Goal: Transaction & Acquisition: Book appointment/travel/reservation

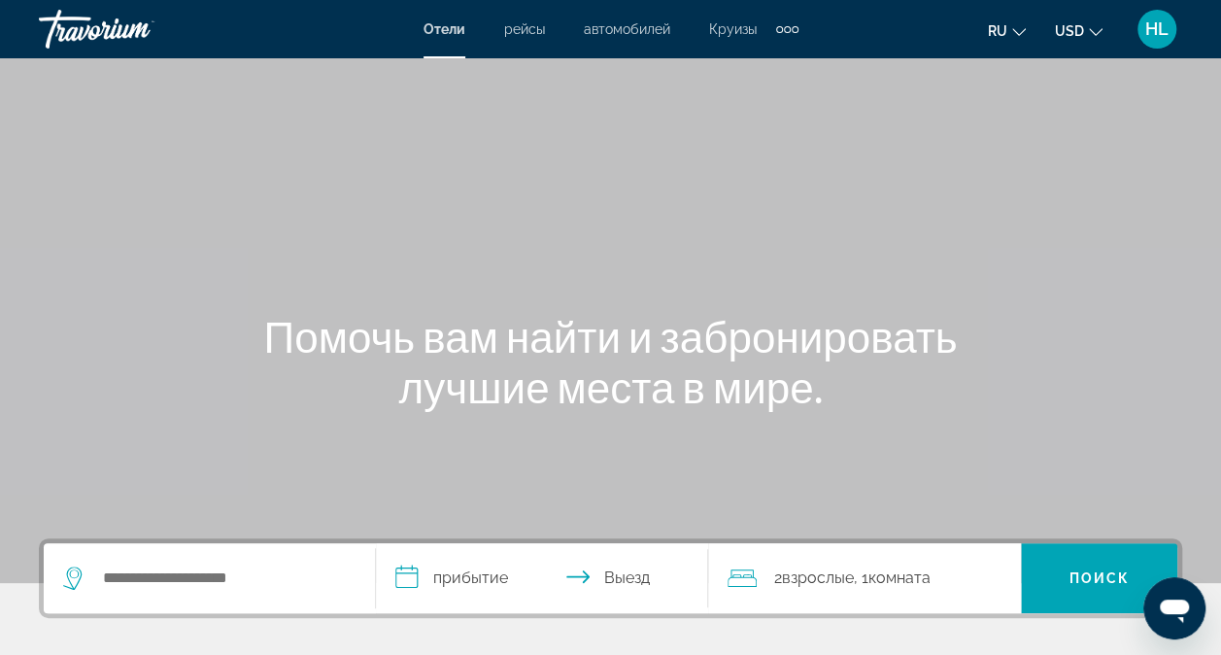
click at [781, 35] on div "Extra navigation items" at bounding box center [787, 29] width 22 height 29
drag, startPoint x: 213, startPoint y: 594, endPoint x: 233, endPoint y: 573, distance: 28.8
click at [233, 573] on div "Search widget" at bounding box center [209, 578] width 292 height 70
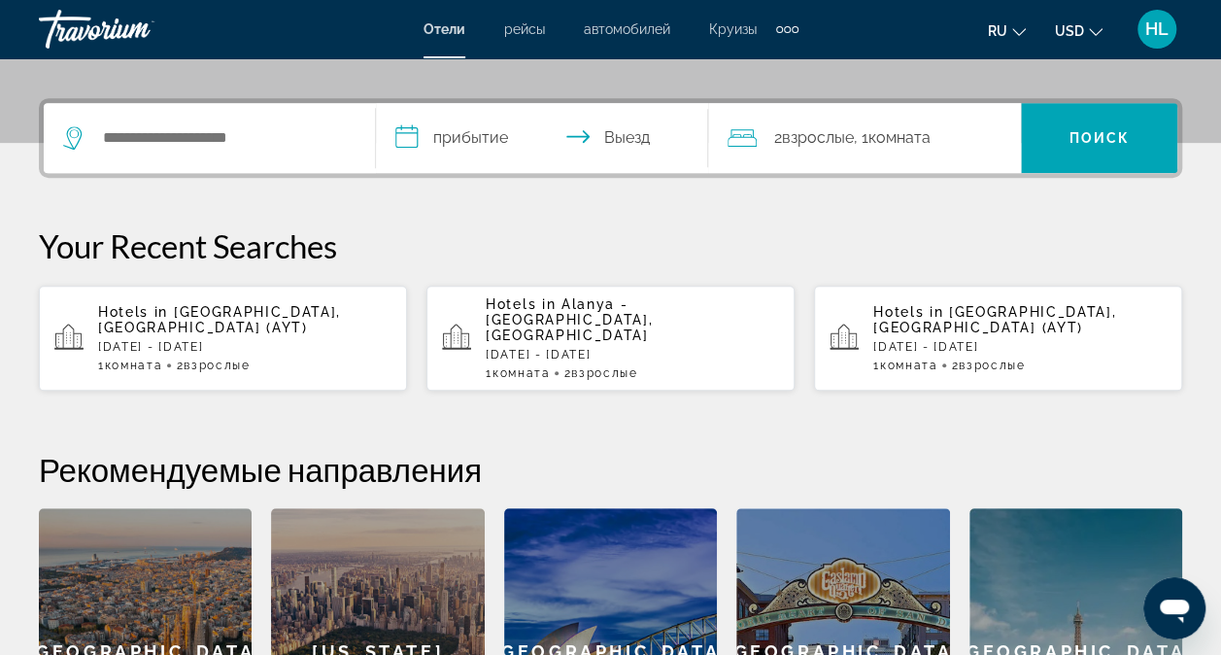
click at [233, 573] on div "**********" at bounding box center [610, 446] width 1221 height 696
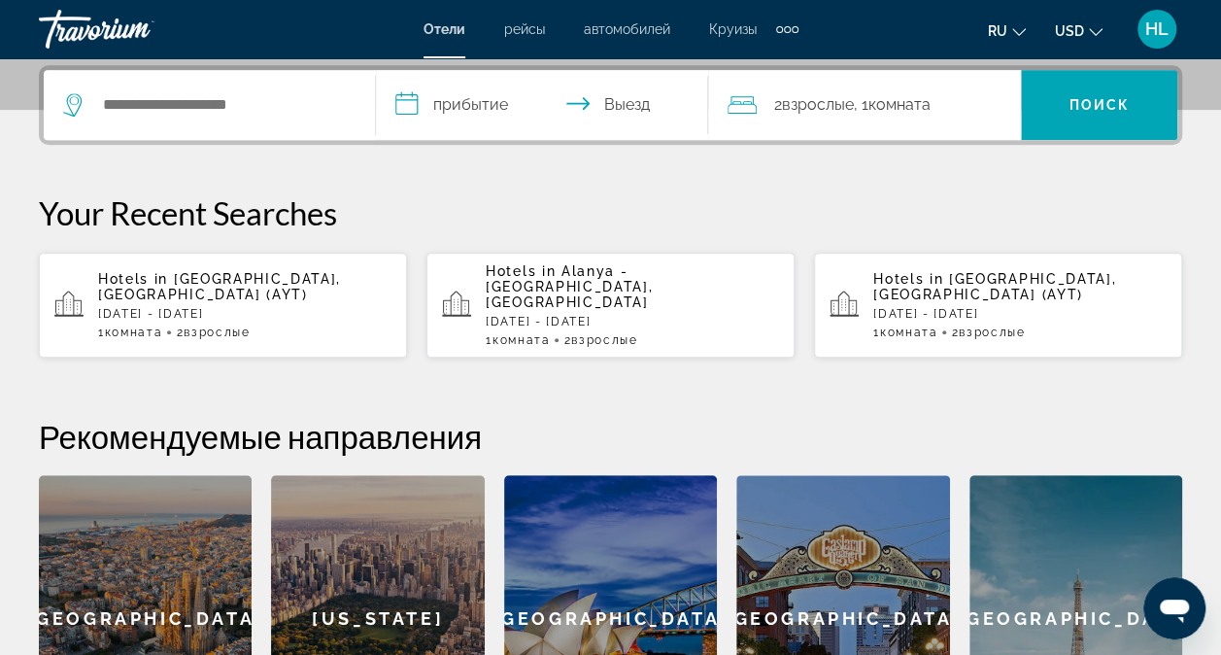
scroll to position [474, 0]
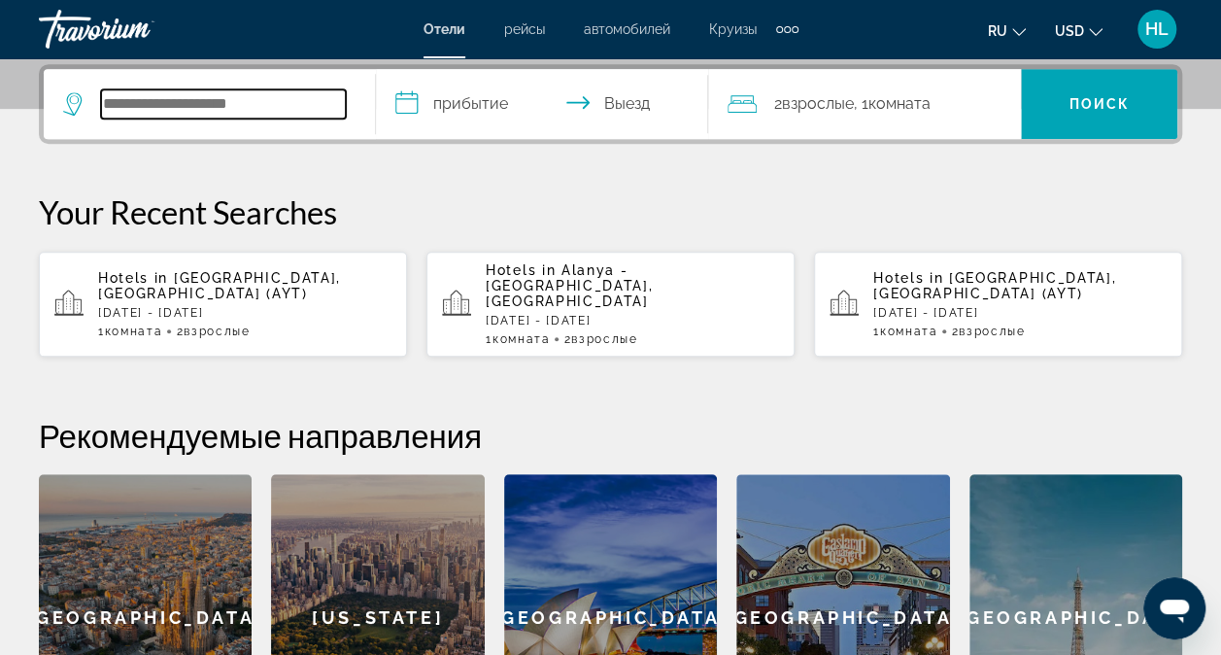
click at [251, 91] on input "Search hotel destination" at bounding box center [223, 103] width 245 height 29
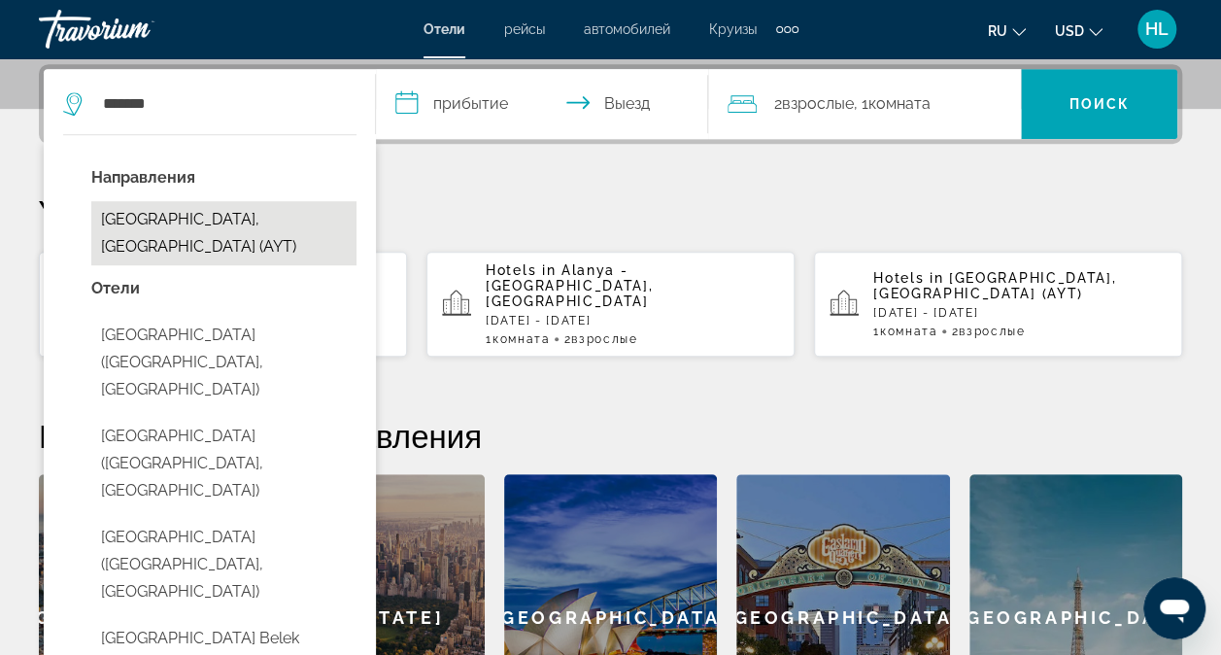
click at [225, 218] on button "[GEOGRAPHIC_DATA], [GEOGRAPHIC_DATA] (AYT)" at bounding box center [223, 233] width 265 height 64
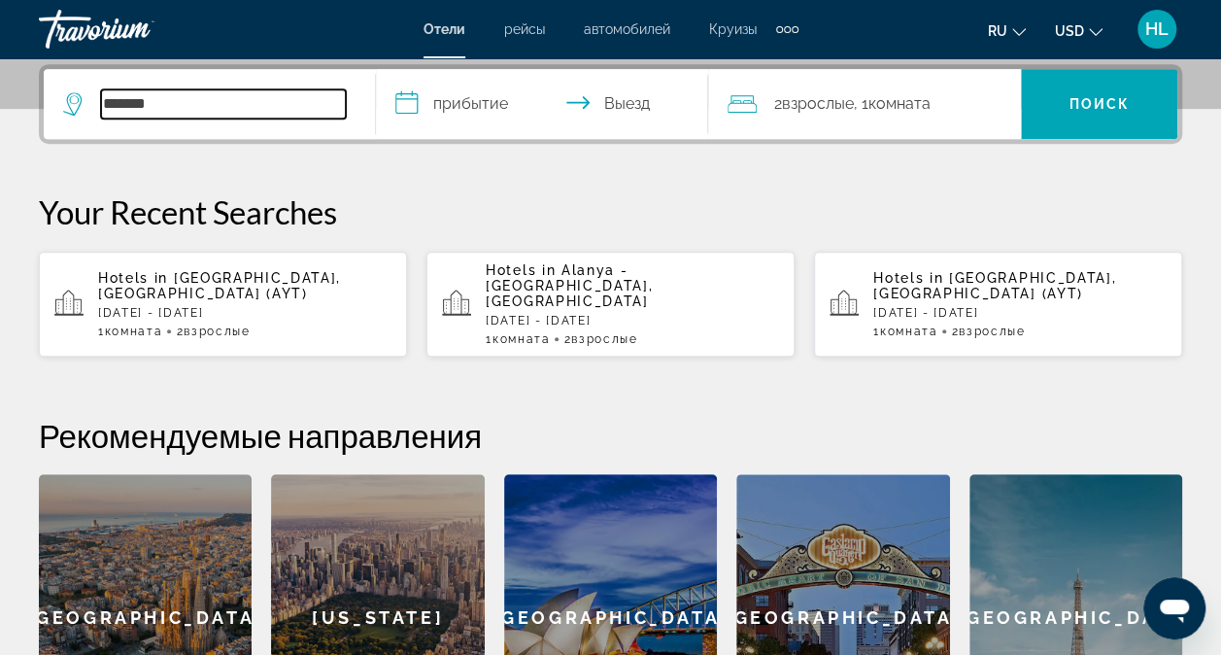
type input "**********"
click at [490, 90] on input "**********" at bounding box center [546, 107] width 340 height 76
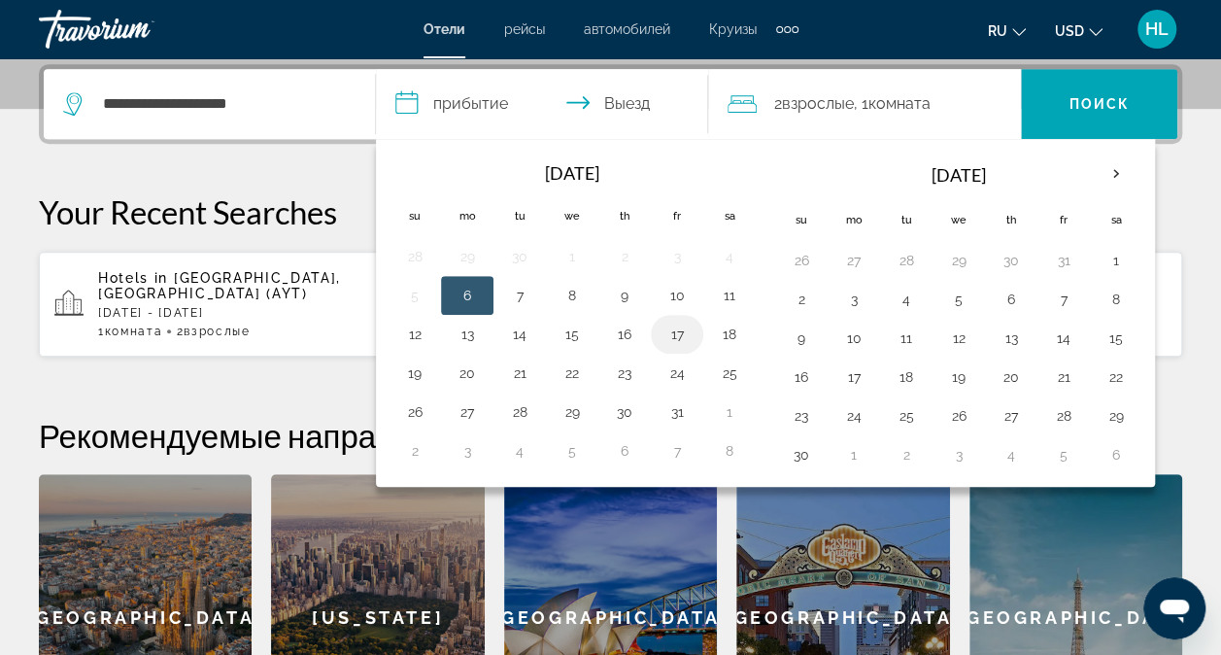
click at [676, 323] on button "17" at bounding box center [677, 334] width 31 height 27
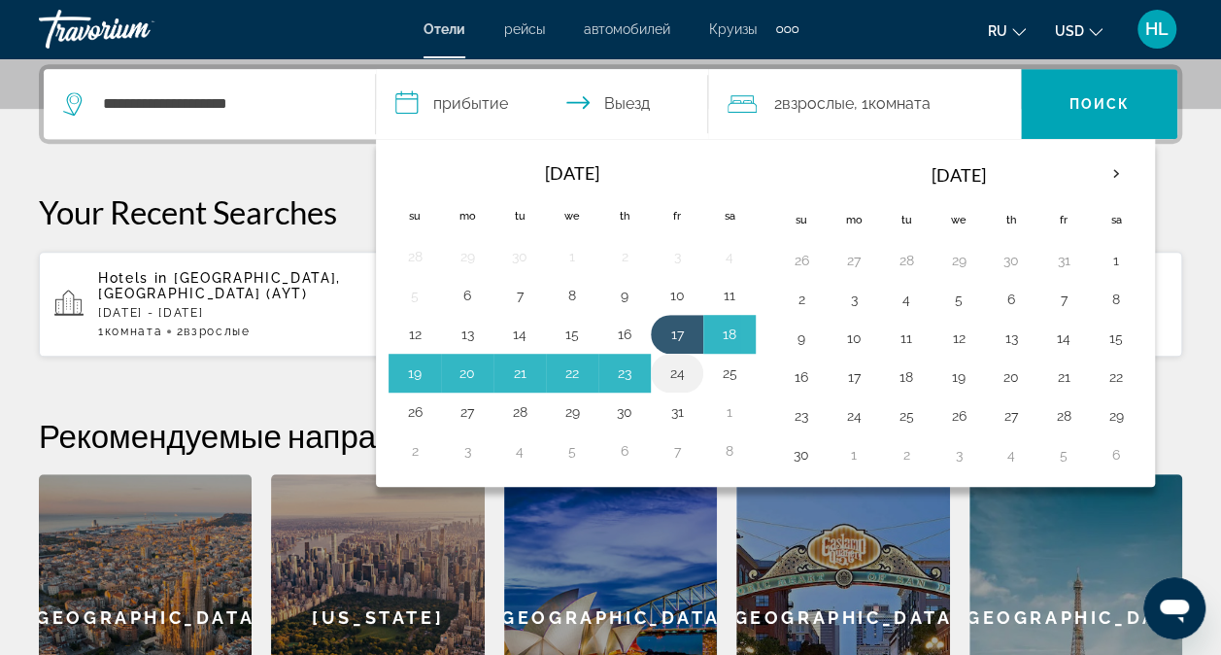
click at [671, 374] on button "24" at bounding box center [677, 372] width 31 height 27
type input "**********"
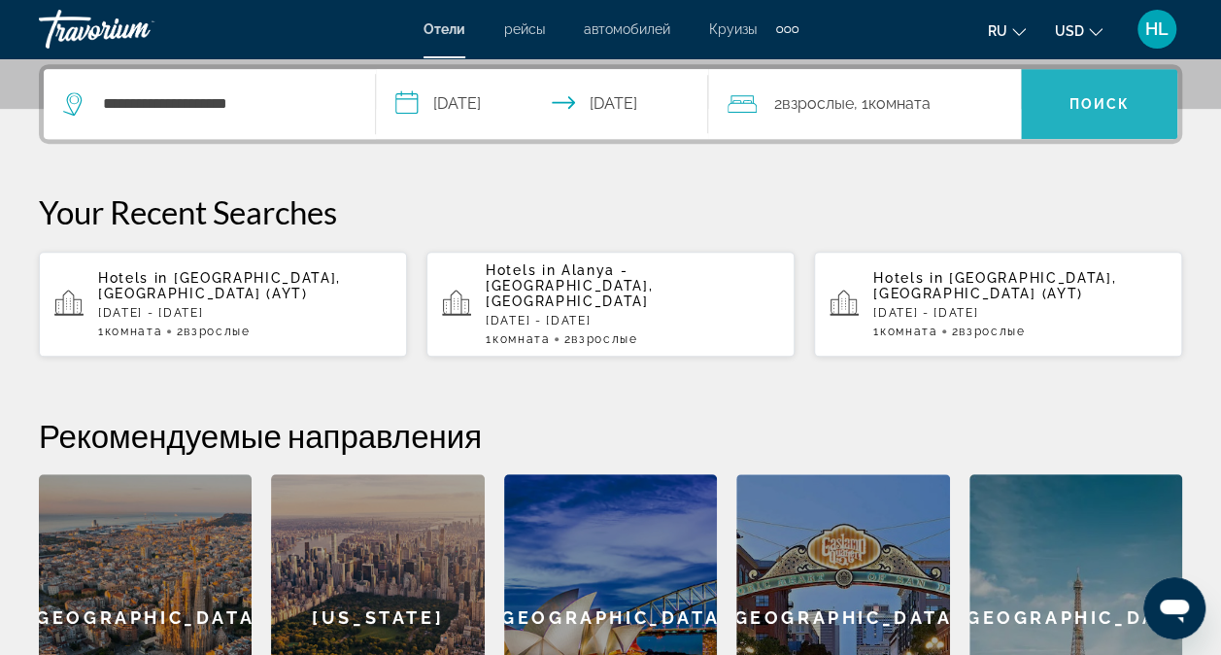
click at [976, 84] on span "Search" at bounding box center [1099, 104] width 156 height 47
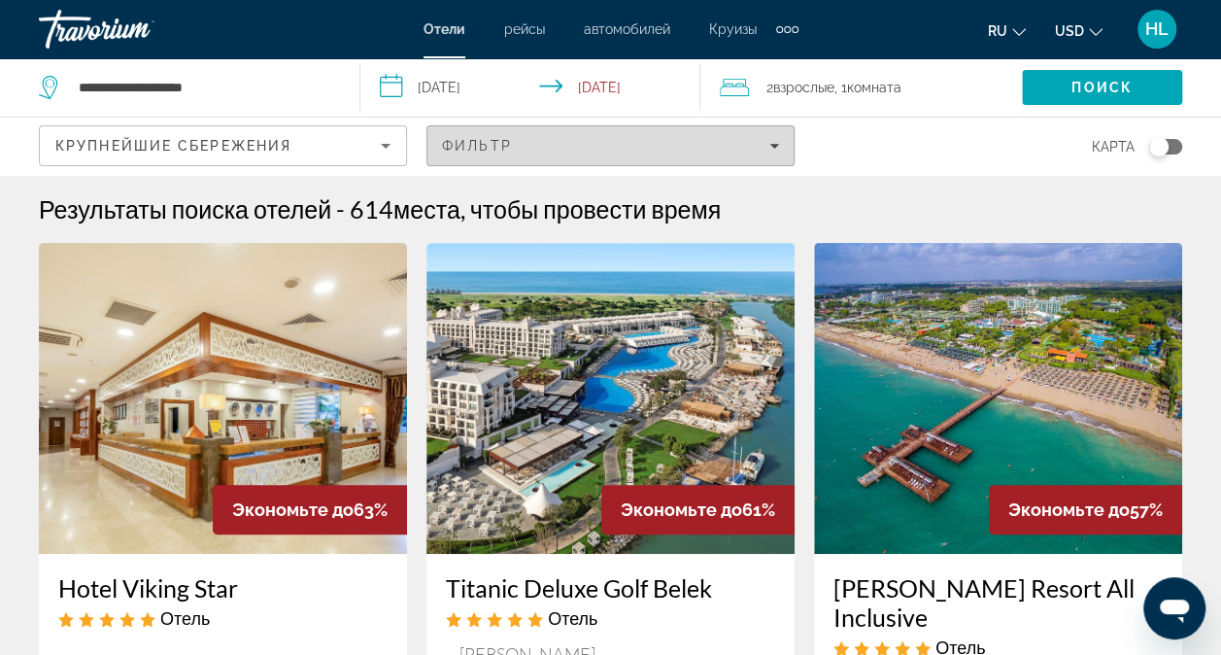
click at [460, 135] on span "Filters" at bounding box center [610, 145] width 366 height 47
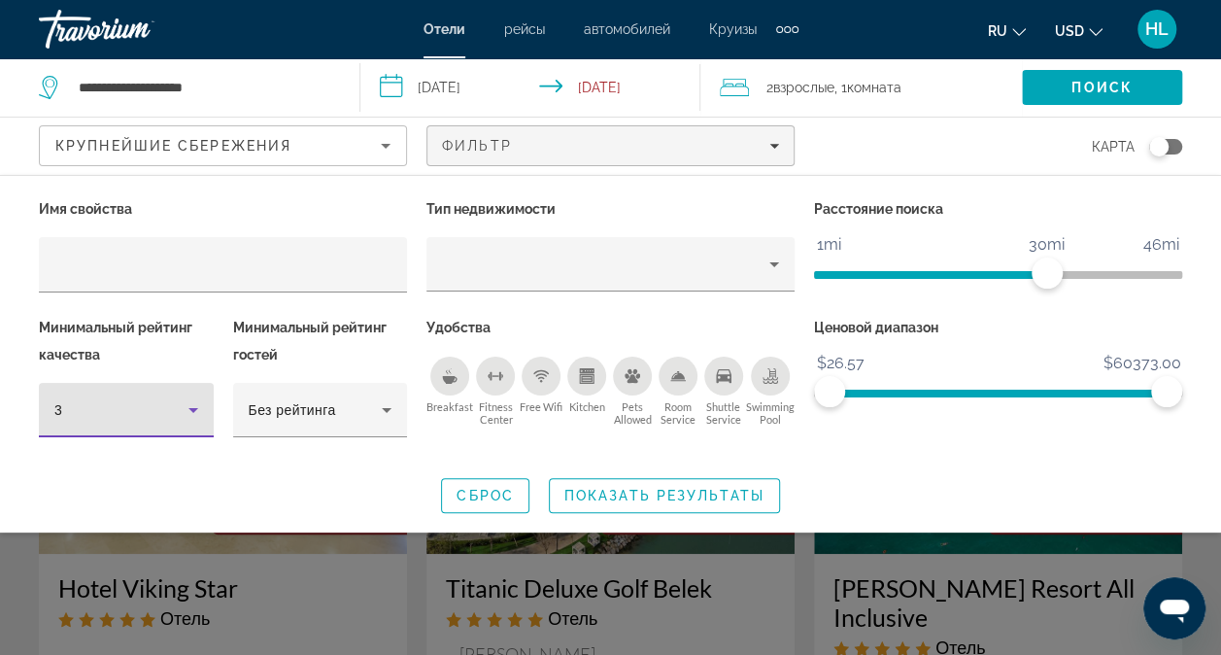
click at [172, 412] on div "3" at bounding box center [121, 409] width 134 height 23
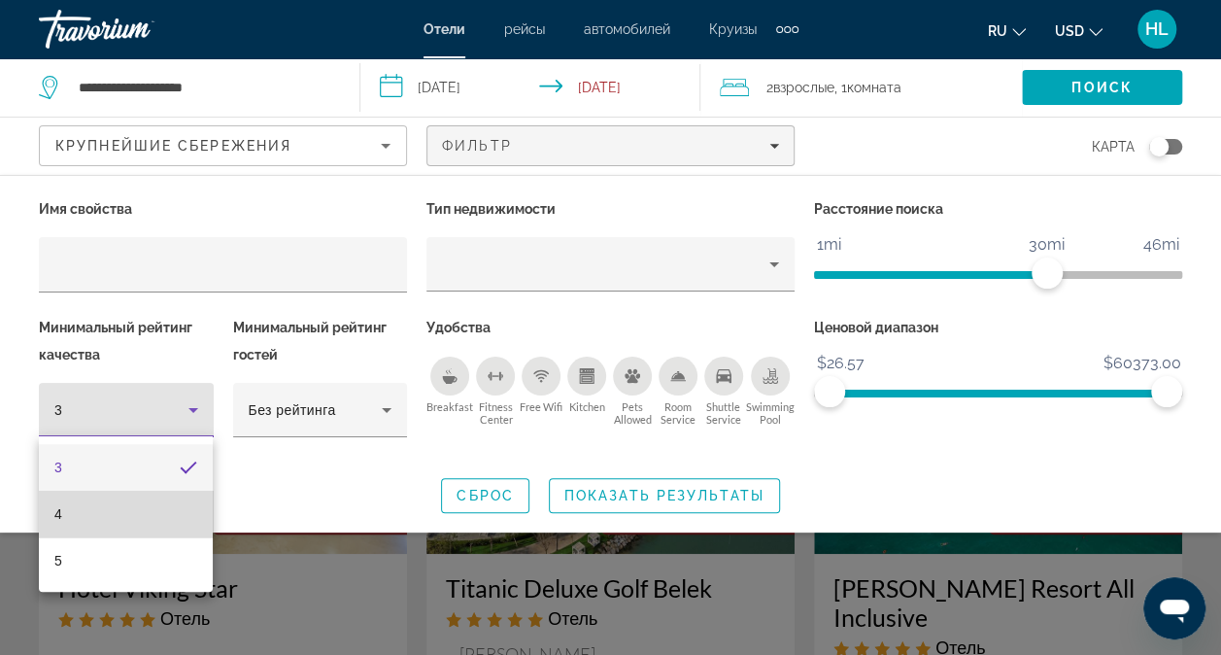
click at [136, 517] on mat-option "4" at bounding box center [126, 514] width 174 height 47
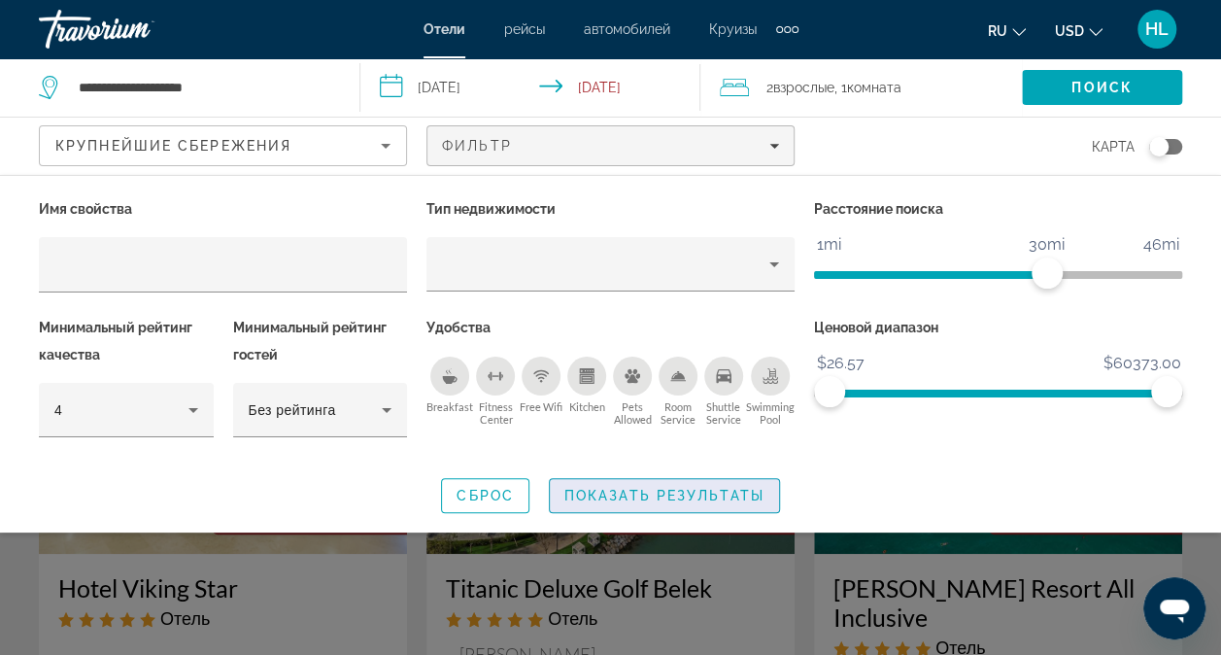
click at [579, 490] on span "Показать результаты" at bounding box center [664, 496] width 200 height 16
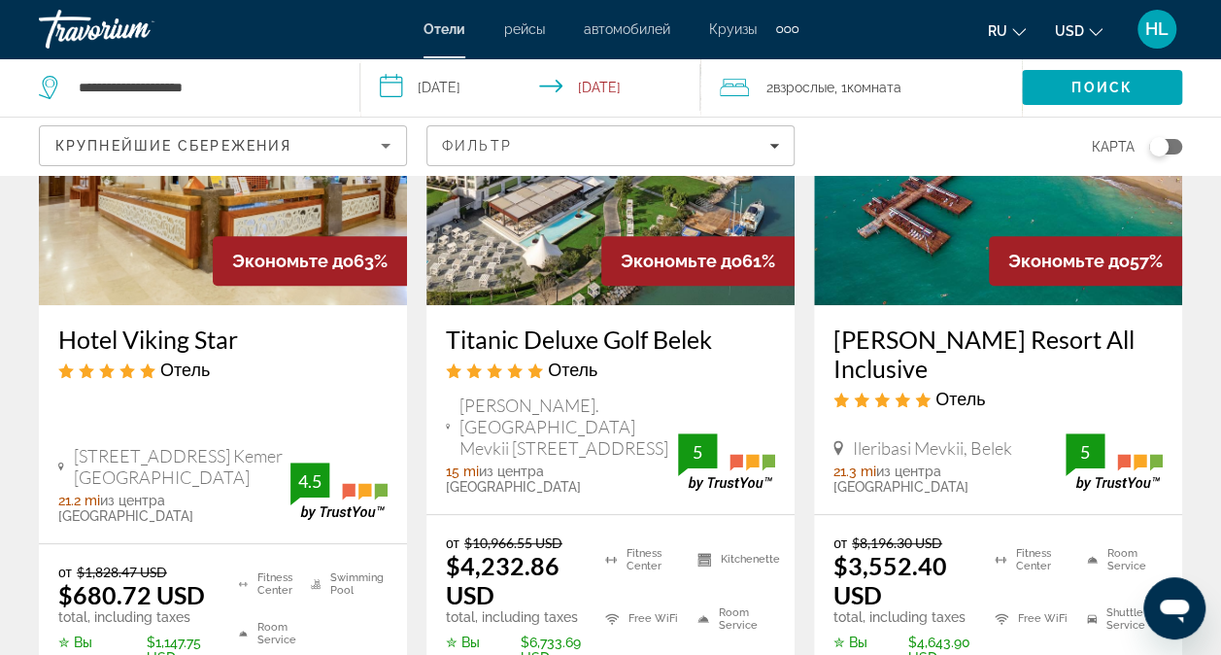
scroll to position [245, 0]
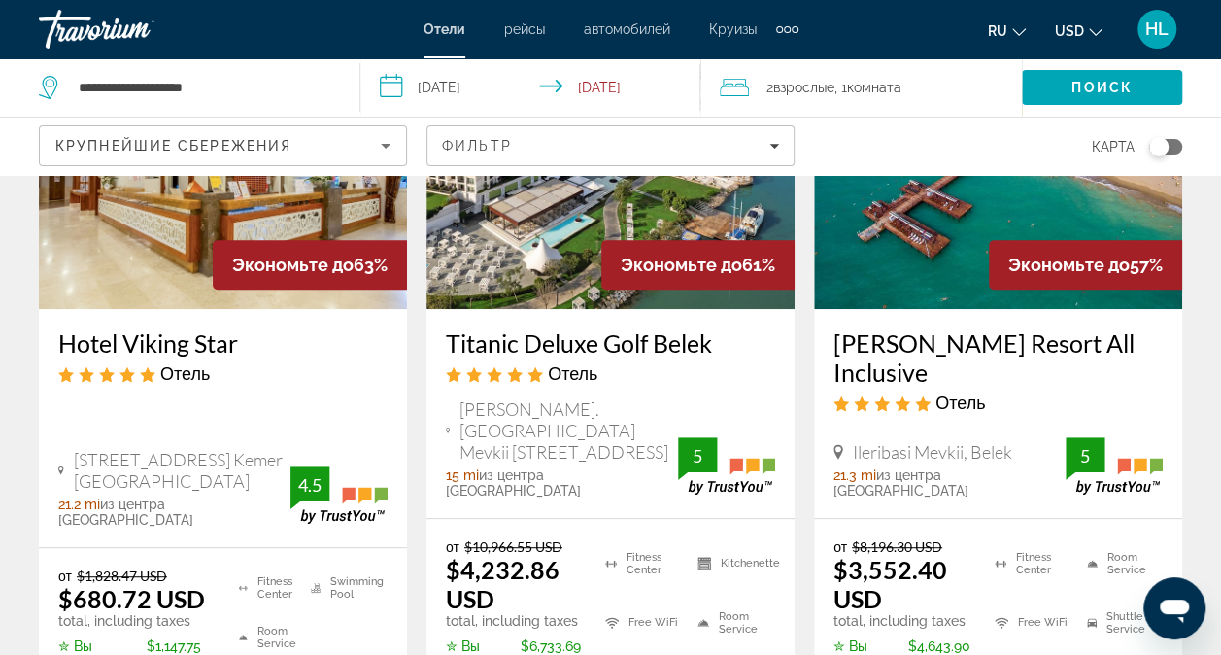
click at [976, 150] on div "Toggle map" at bounding box center [1165, 147] width 33 height 16
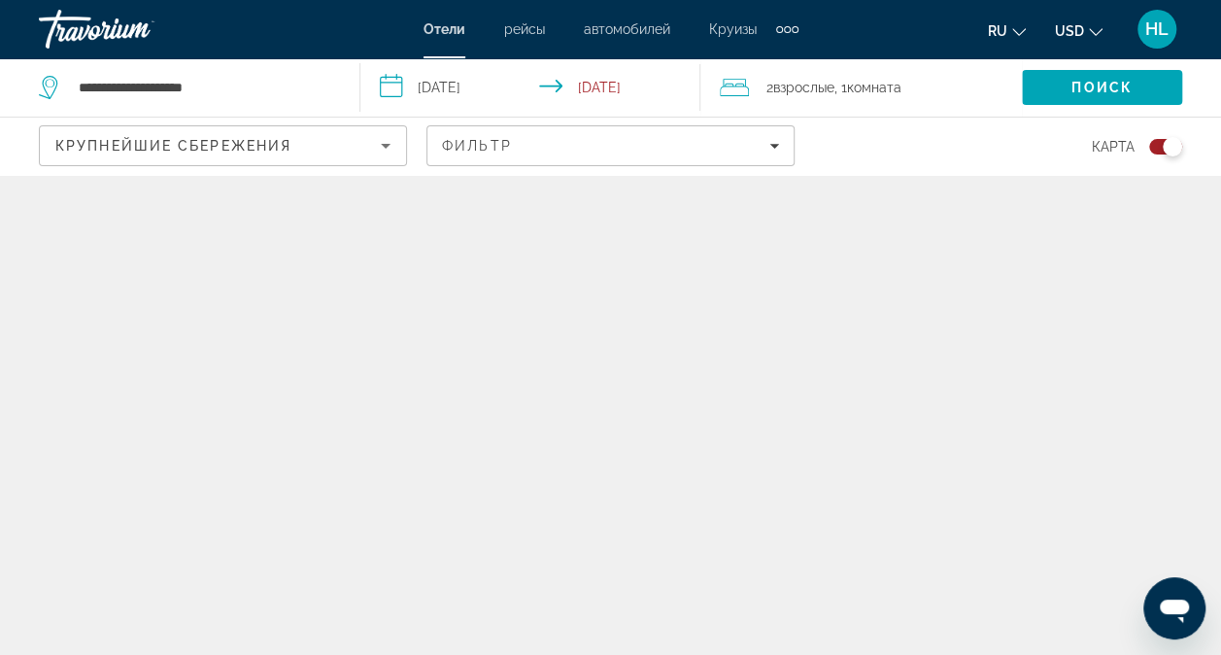
scroll to position [0, 0]
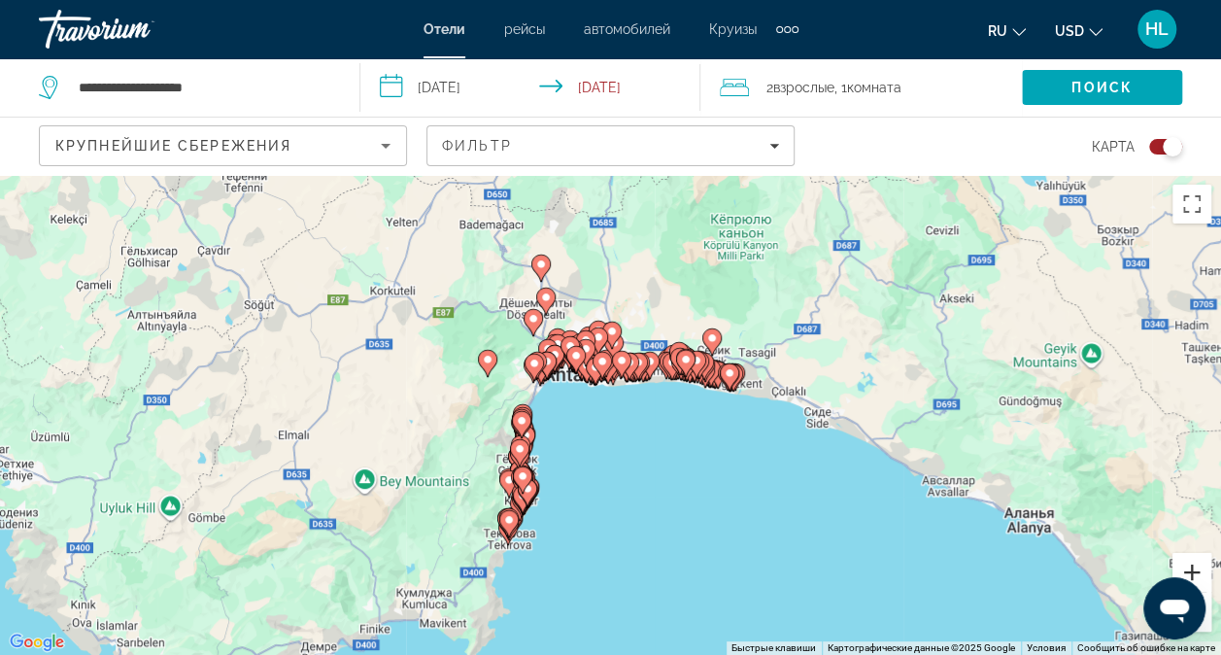
click at [976, 565] on button "Увеличить" at bounding box center [1191, 572] width 39 height 39
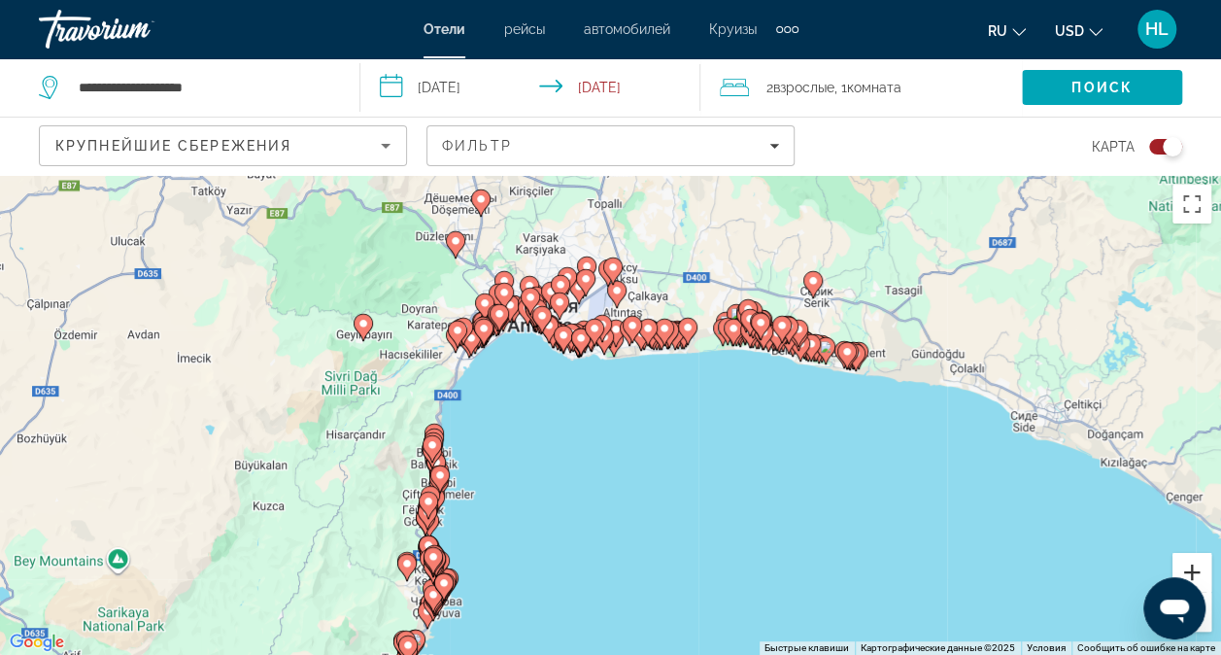
click at [976, 565] on button "Увеличить" at bounding box center [1191, 572] width 39 height 39
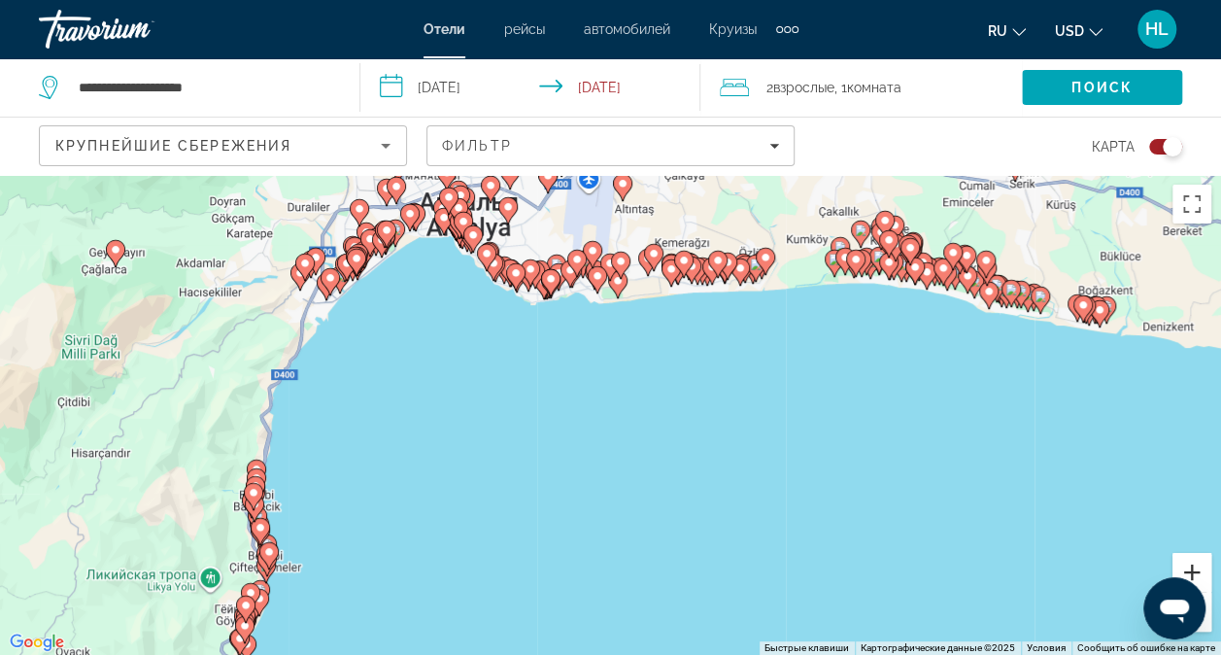
click at [976, 565] on button "Увеличить" at bounding box center [1191, 572] width 39 height 39
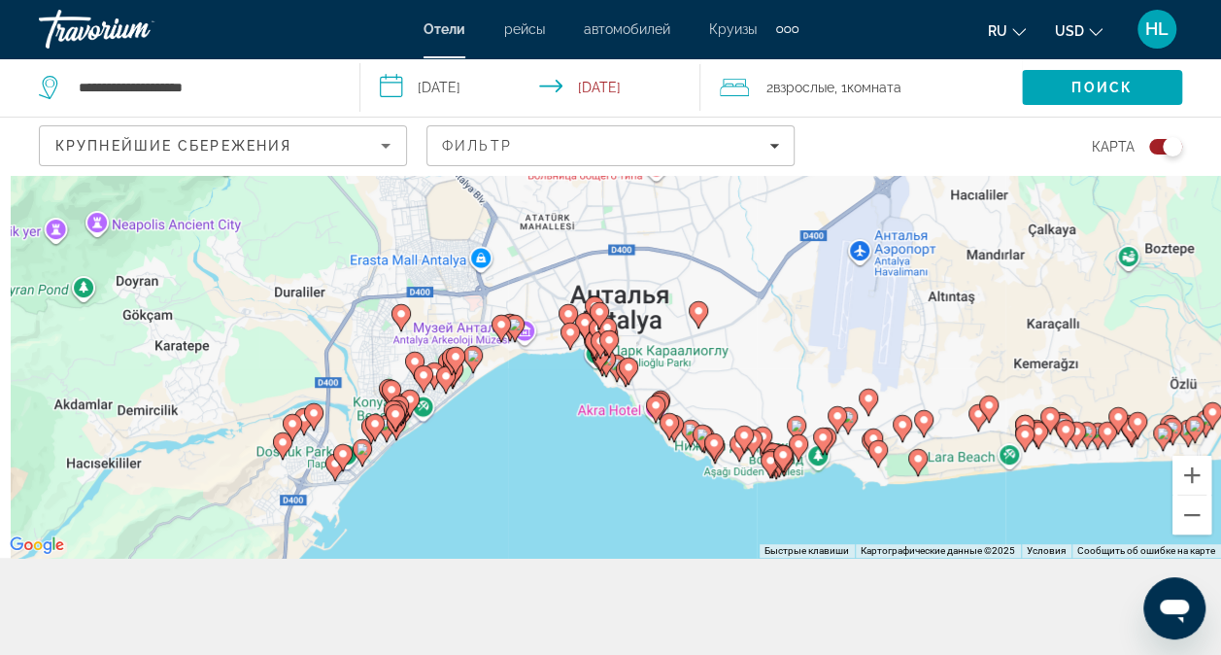
scroll to position [175, 0]
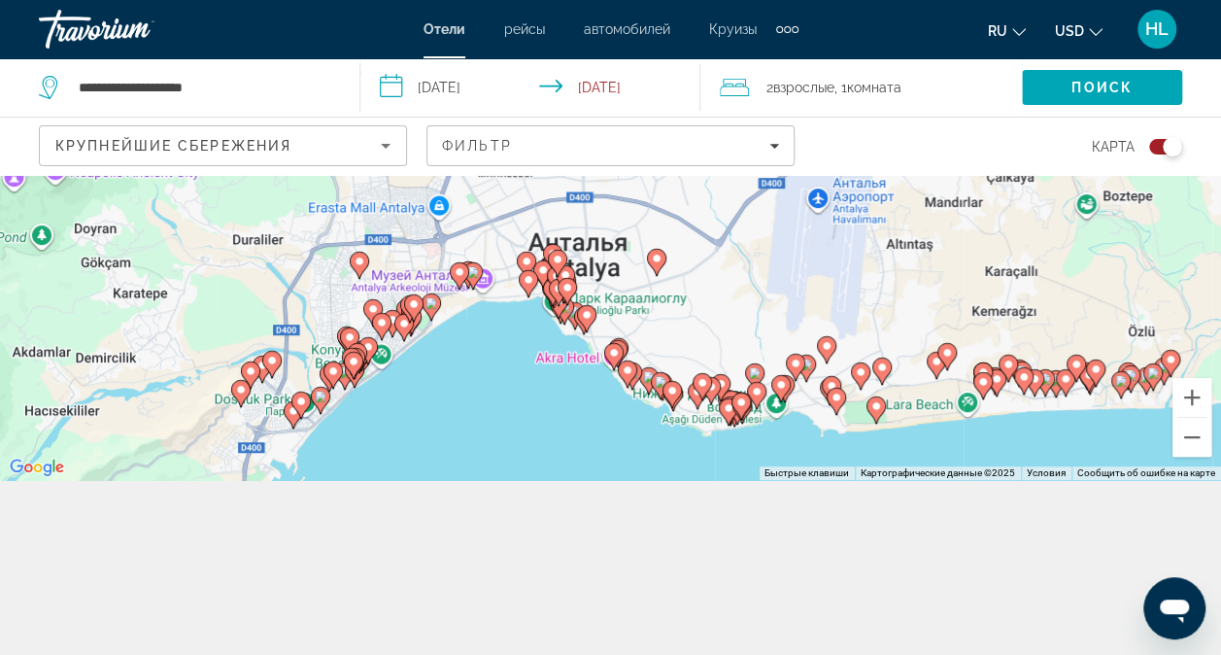
drag, startPoint x: 387, startPoint y: 346, endPoint x: 612, endPoint y: 619, distance: 354.0
click at [612, 611] on div "**********" at bounding box center [610, 327] width 1221 height 655
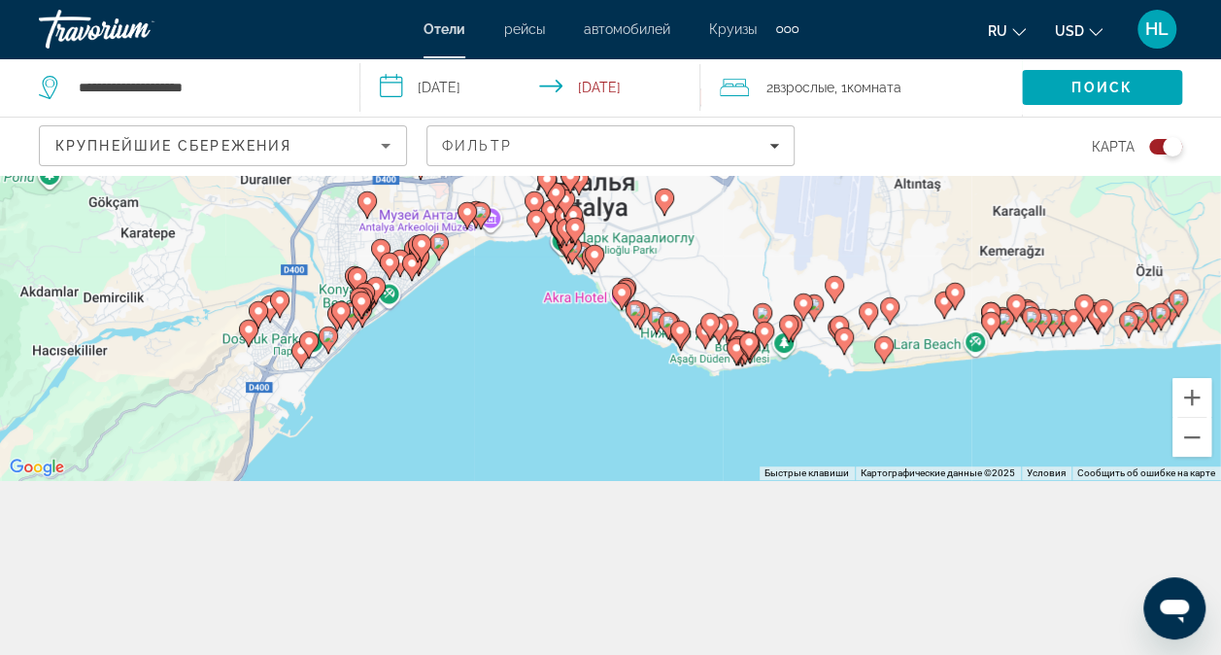
drag, startPoint x: 377, startPoint y: 466, endPoint x: 539, endPoint y: 253, distance: 268.3
click at [539, 253] on div "Чтобы активировать перетаскивание с помощью клавиатуры, нажмите Alt + Ввод. Пос…" at bounding box center [610, 240] width 1221 height 480
click at [976, 396] on button "Увеличить" at bounding box center [1191, 397] width 39 height 39
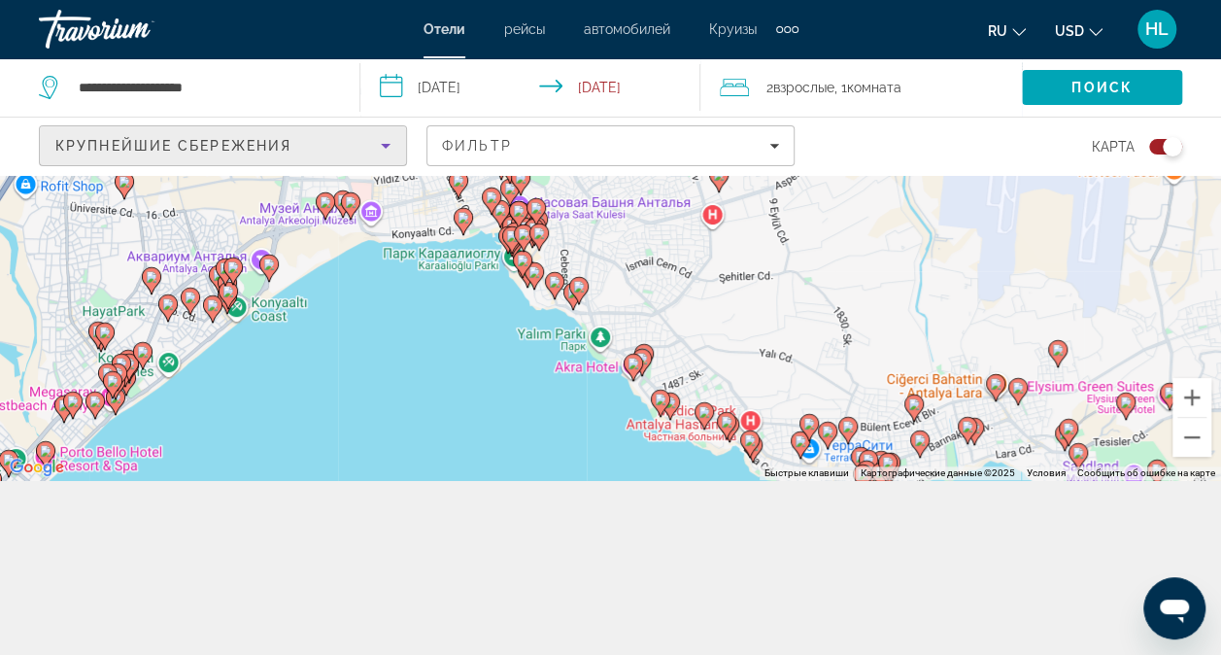
click at [289, 150] on span "Крупнейшие сбережения" at bounding box center [173, 146] width 236 height 16
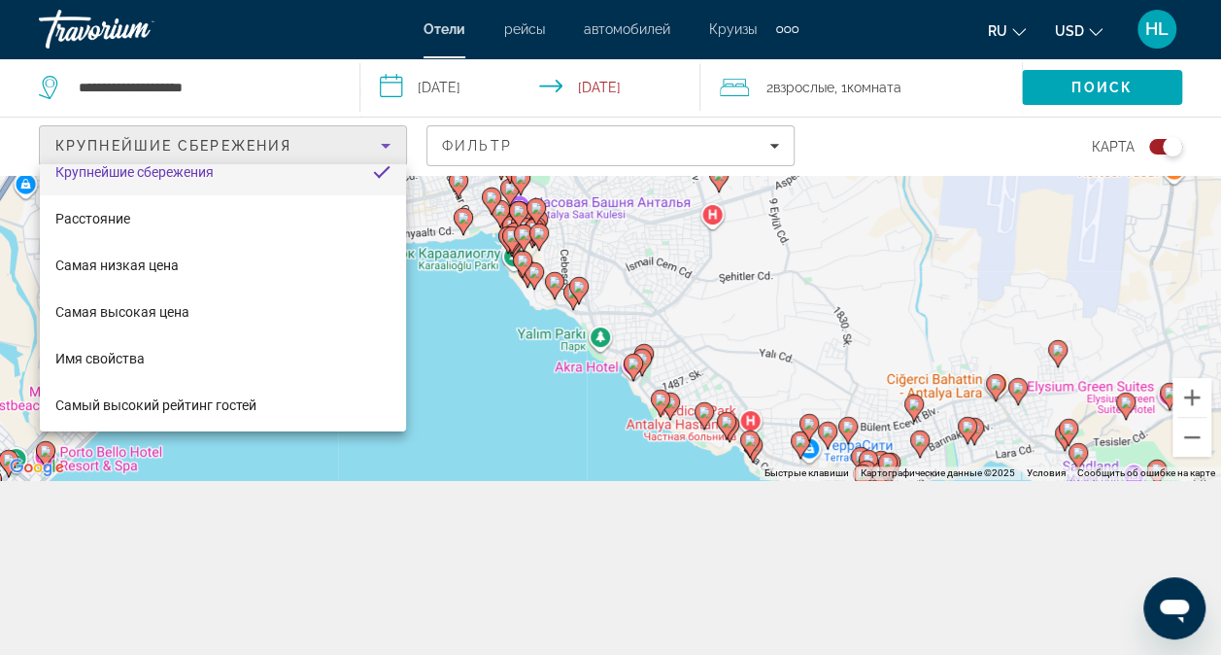
scroll to position [27, 0]
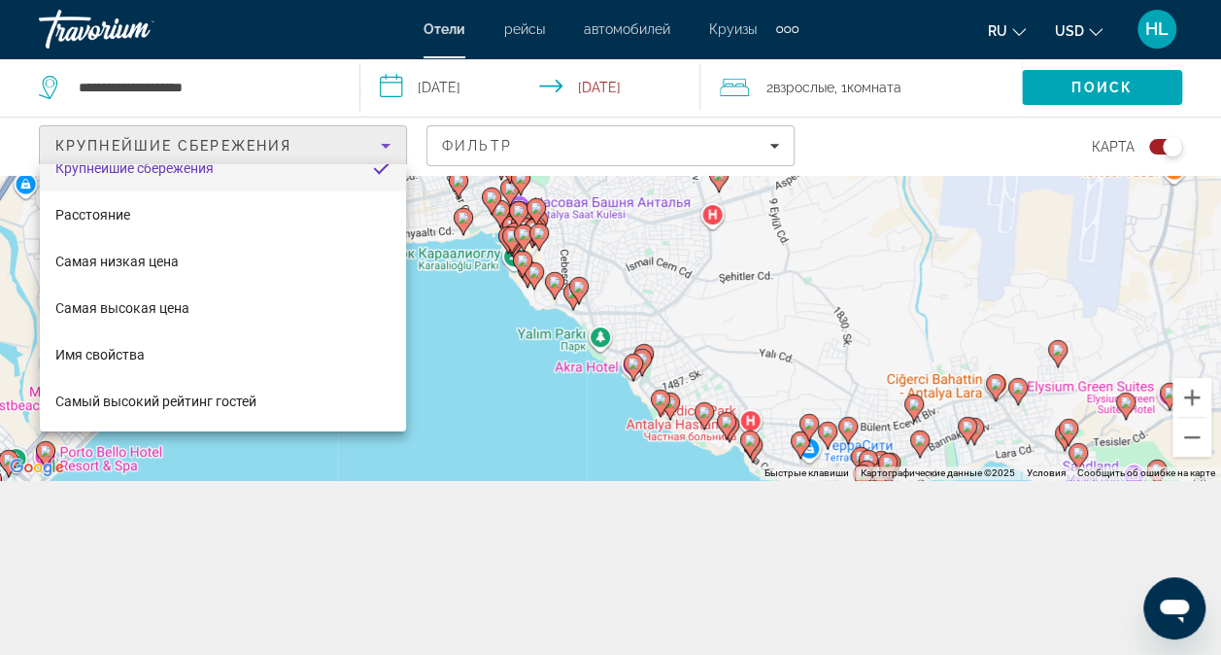
click at [476, 323] on div at bounding box center [610, 327] width 1221 height 655
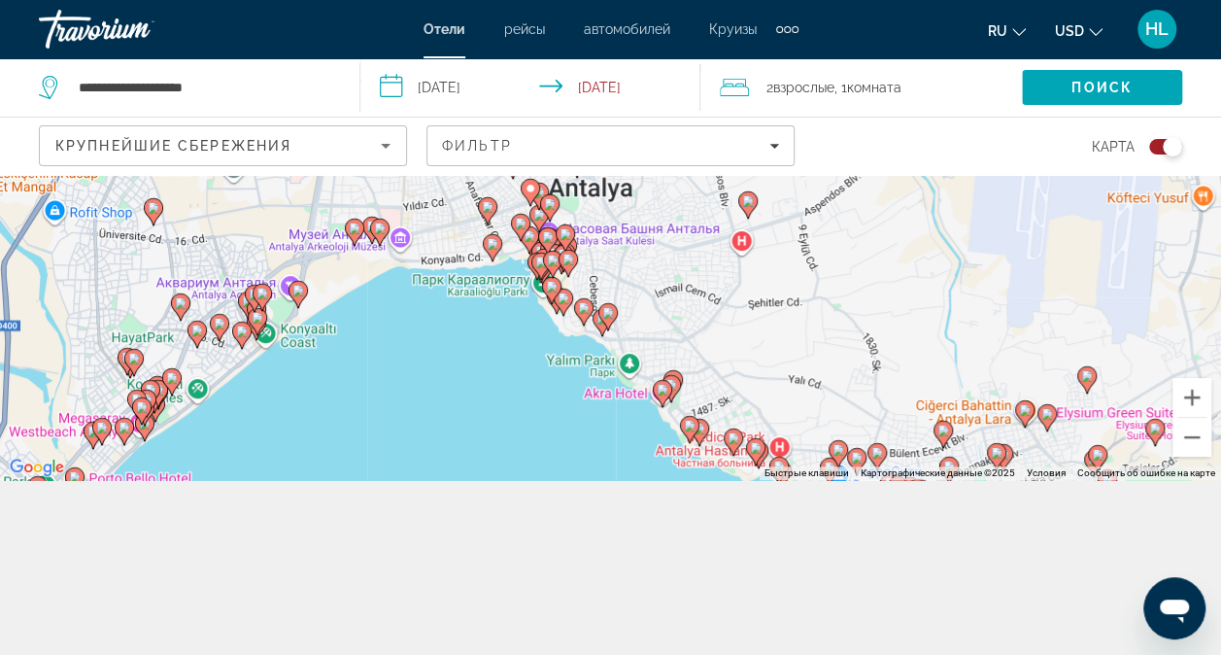
drag, startPoint x: 352, startPoint y: 295, endPoint x: 383, endPoint y: 319, distance: 38.9
click at [383, 319] on div "Чтобы активировать перетаскивание с помощью клавиатуры, нажмите Alt + Ввод. Пос…" at bounding box center [610, 240] width 1221 height 480
click at [976, 391] on button "Увеличить" at bounding box center [1191, 397] width 39 height 39
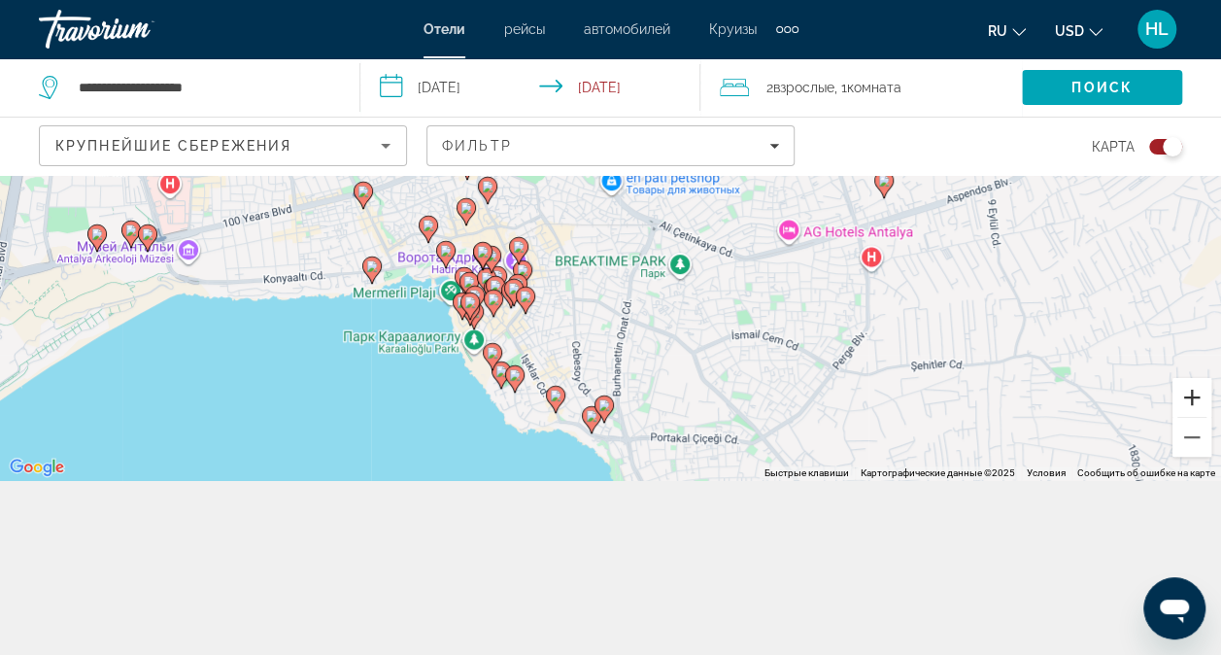
click at [976, 391] on button "Увеличить" at bounding box center [1191, 397] width 39 height 39
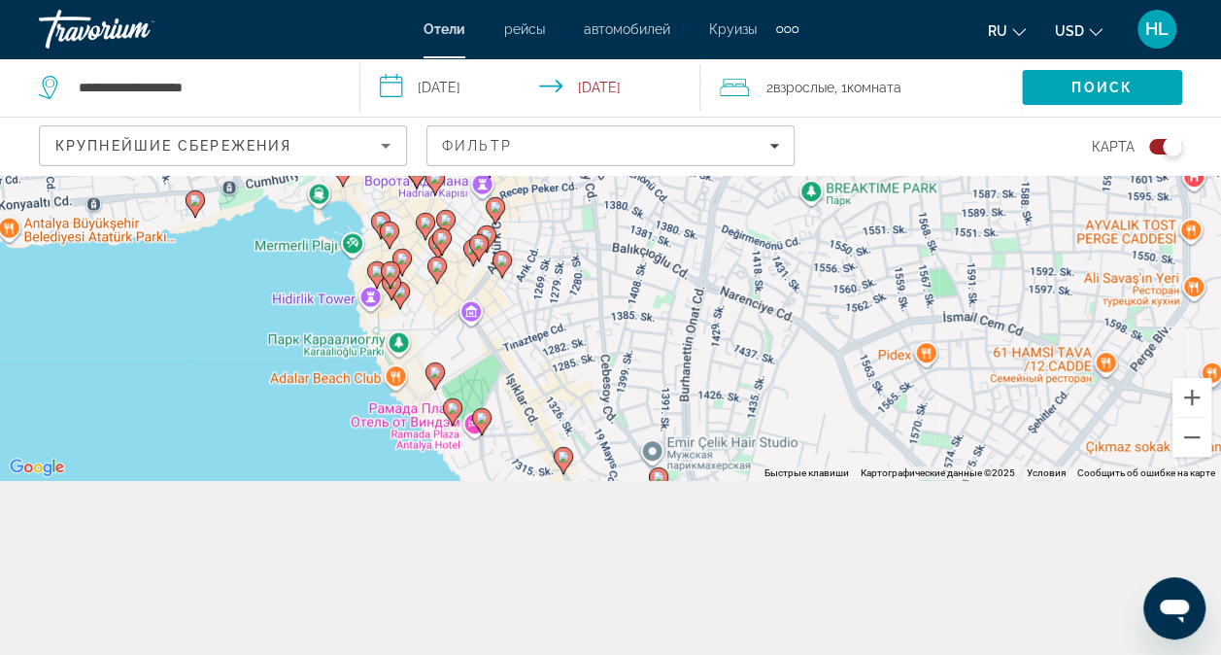
drag, startPoint x: 139, startPoint y: 385, endPoint x: 205, endPoint y: 271, distance: 131.5
click at [205, 271] on div "Чтобы активировать перетаскивание с помощью клавиатуры, нажмите Alt + Ввод. Пос…" at bounding box center [610, 240] width 1221 height 480
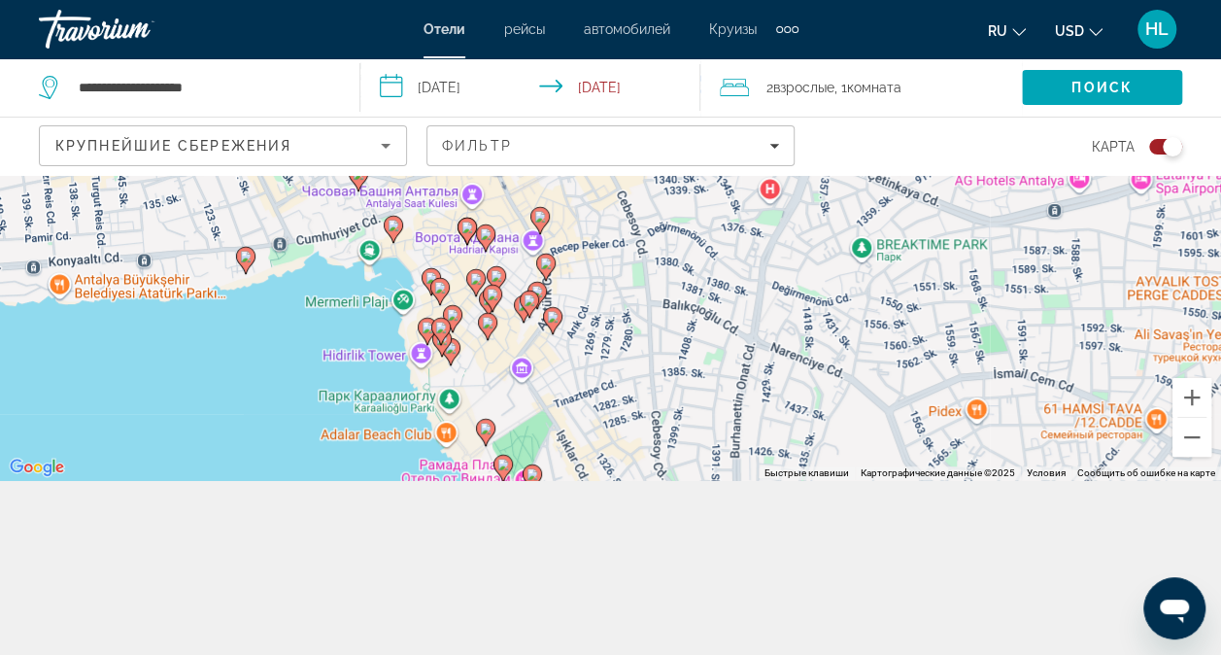
drag, startPoint x: 209, startPoint y: 276, endPoint x: 260, endPoint y: 335, distance: 78.5
click at [260, 335] on div "Чтобы активировать перетаскивание с помощью клавиатуры, нажмите Alt + Ввод. Пос…" at bounding box center [610, 240] width 1221 height 480
click at [421, 326] on icon "Main content" at bounding box center [426, 332] width 17 height 25
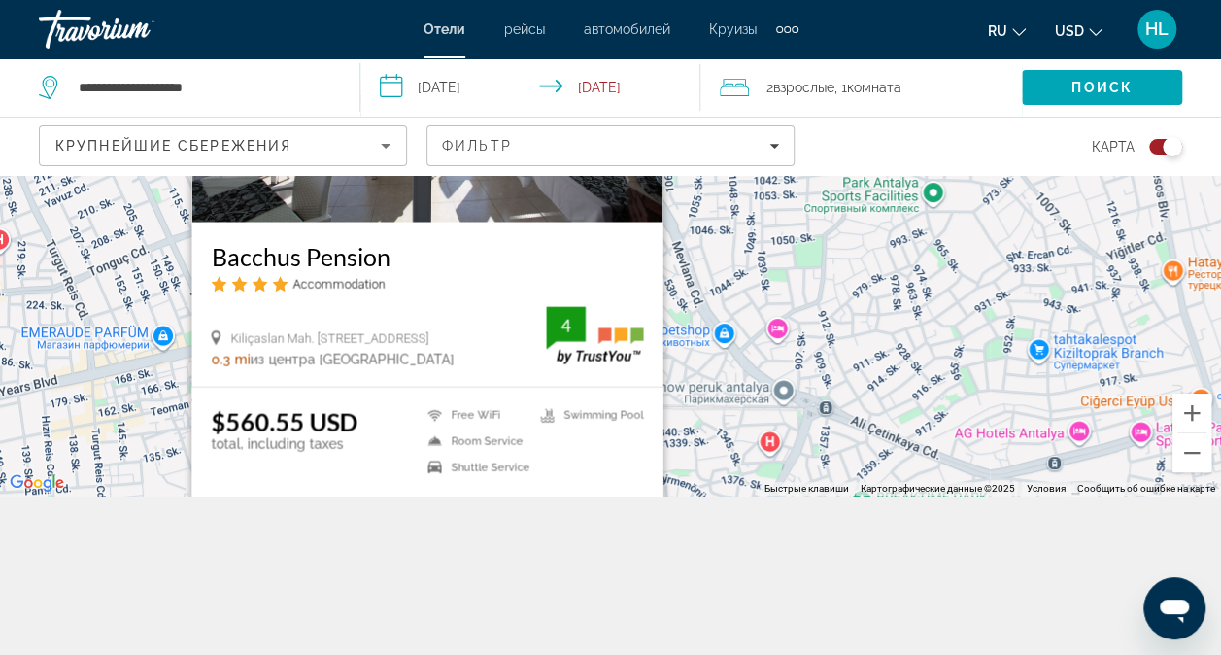
scroll to position [175, 0]
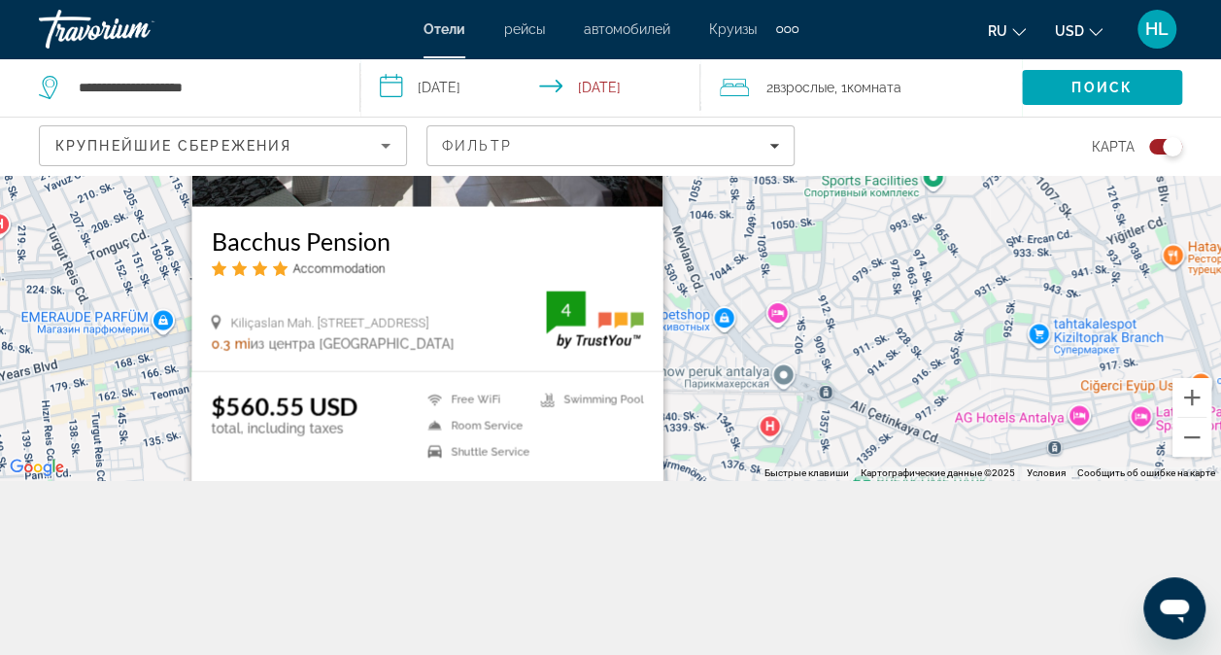
click at [709, 506] on div "**********" at bounding box center [610, 327] width 1221 height 655
click at [681, 254] on div "Чтобы активировать перетаскивание с помощью клавиатуры, нажмите Alt + Ввод. Пос…" at bounding box center [610, 240] width 1221 height 480
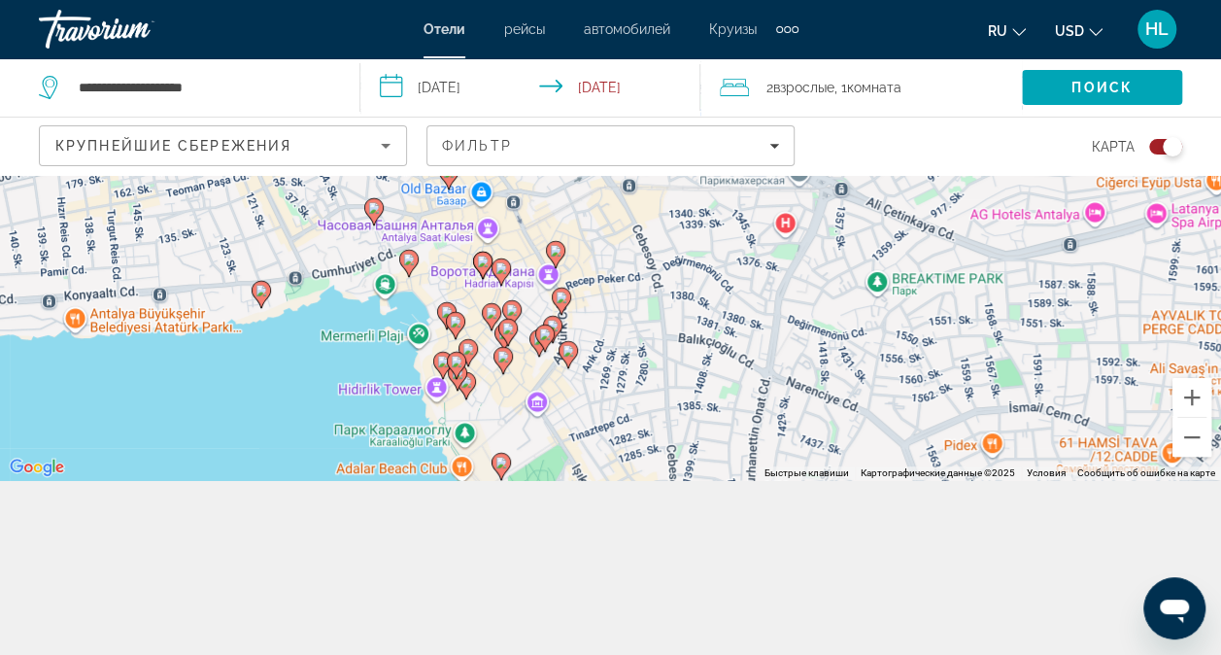
drag, startPoint x: 810, startPoint y: 430, endPoint x: 830, endPoint y: 223, distance: 207.8
click at [830, 223] on div "Чтобы активировать перетаскивание с помощью клавиатуры, нажмите Alt + Ввод. Пос…" at bounding box center [610, 240] width 1221 height 480
click at [438, 365] on image "Main content" at bounding box center [443, 362] width 12 height 12
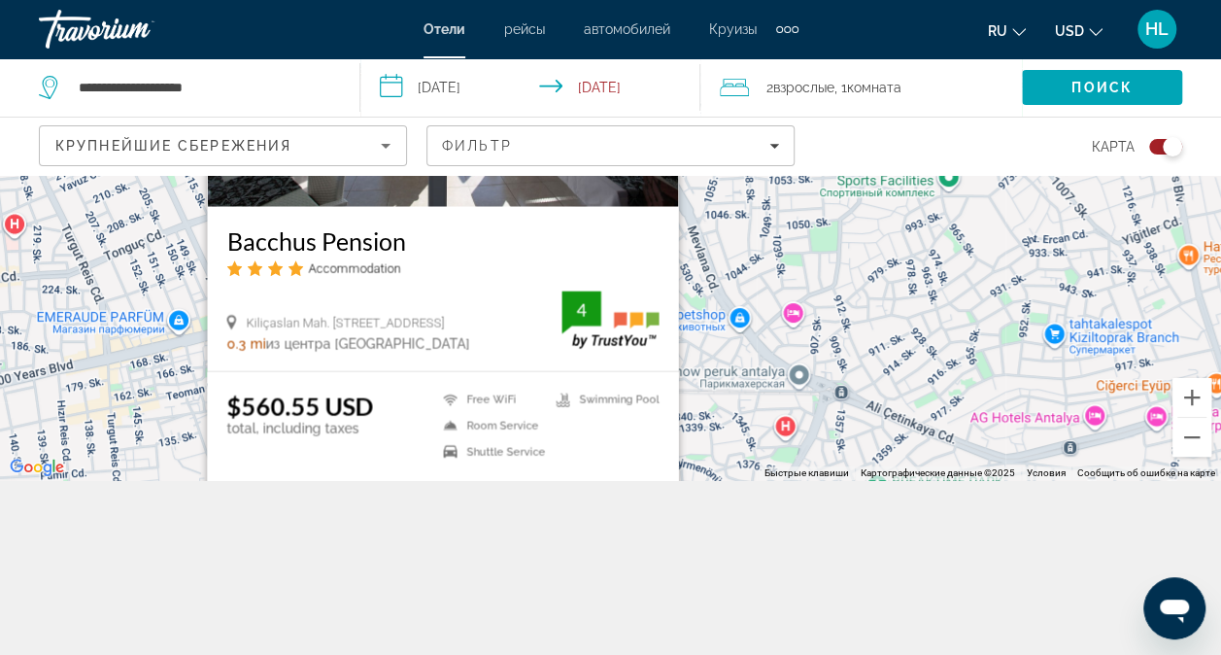
click at [727, 379] on div "Чтобы активировать перетаскивание с помощью клавиатуры, нажмите Alt + Ввод. Пос…" at bounding box center [610, 240] width 1221 height 480
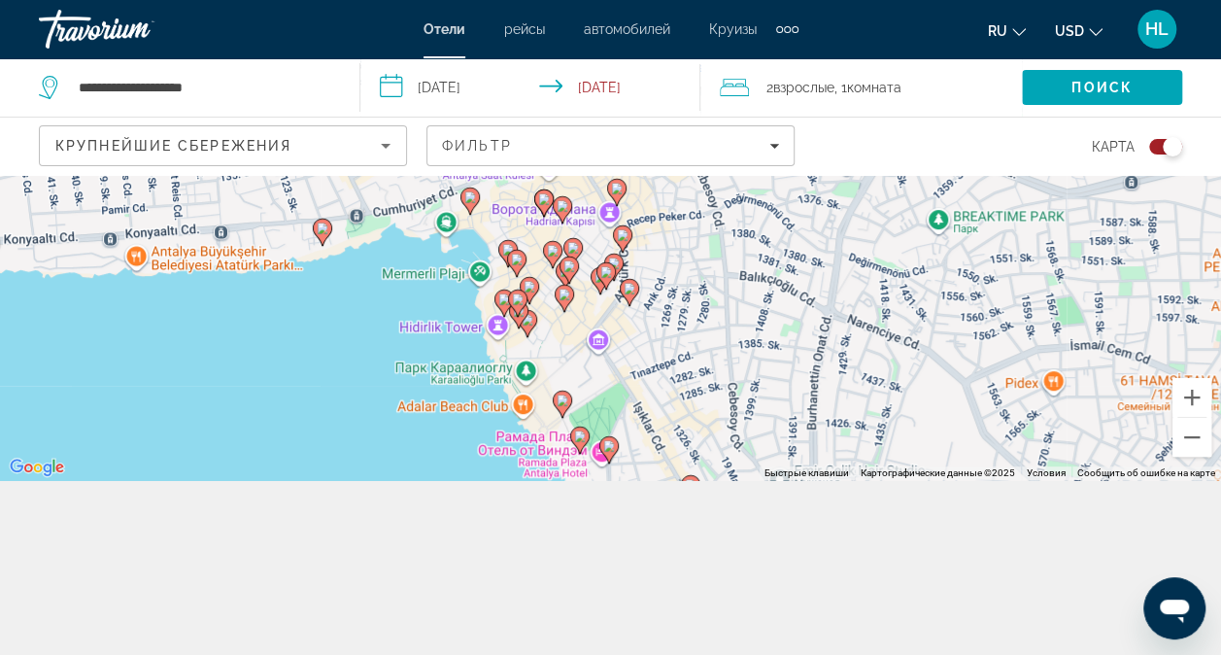
drag, startPoint x: 300, startPoint y: 436, endPoint x: 359, endPoint y: 171, distance: 271.7
click at [359, 171] on div "**********" at bounding box center [610, 327] width 1221 height 655
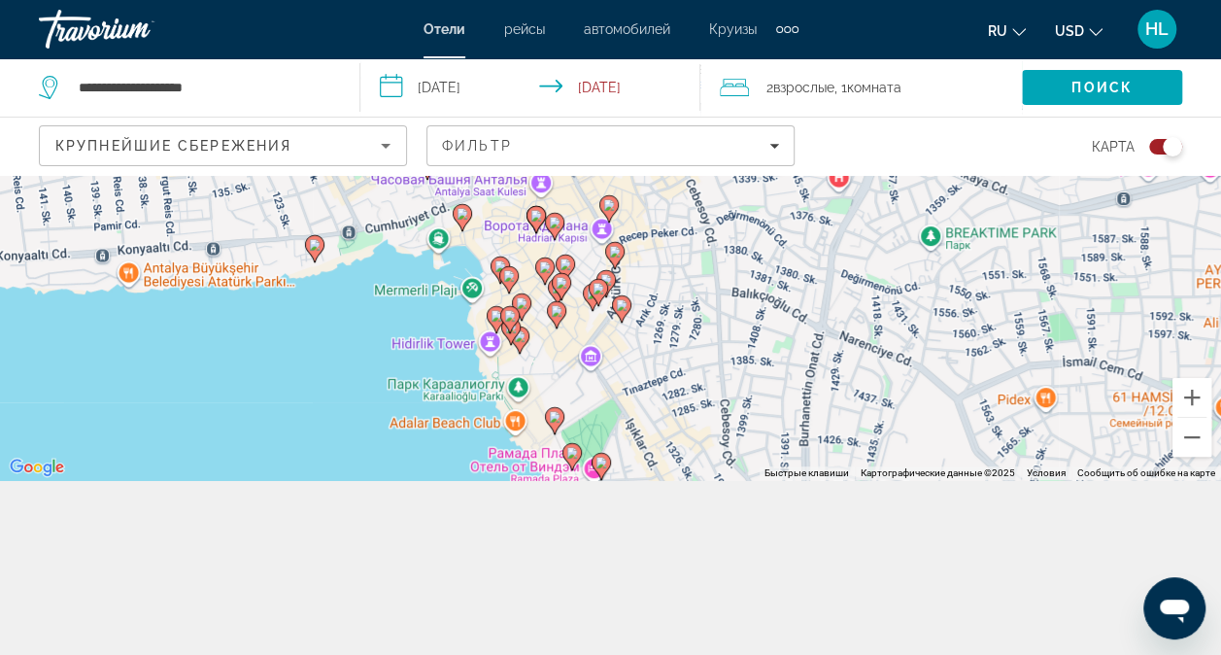
click at [495, 266] on image "Main content" at bounding box center [500, 266] width 12 height 12
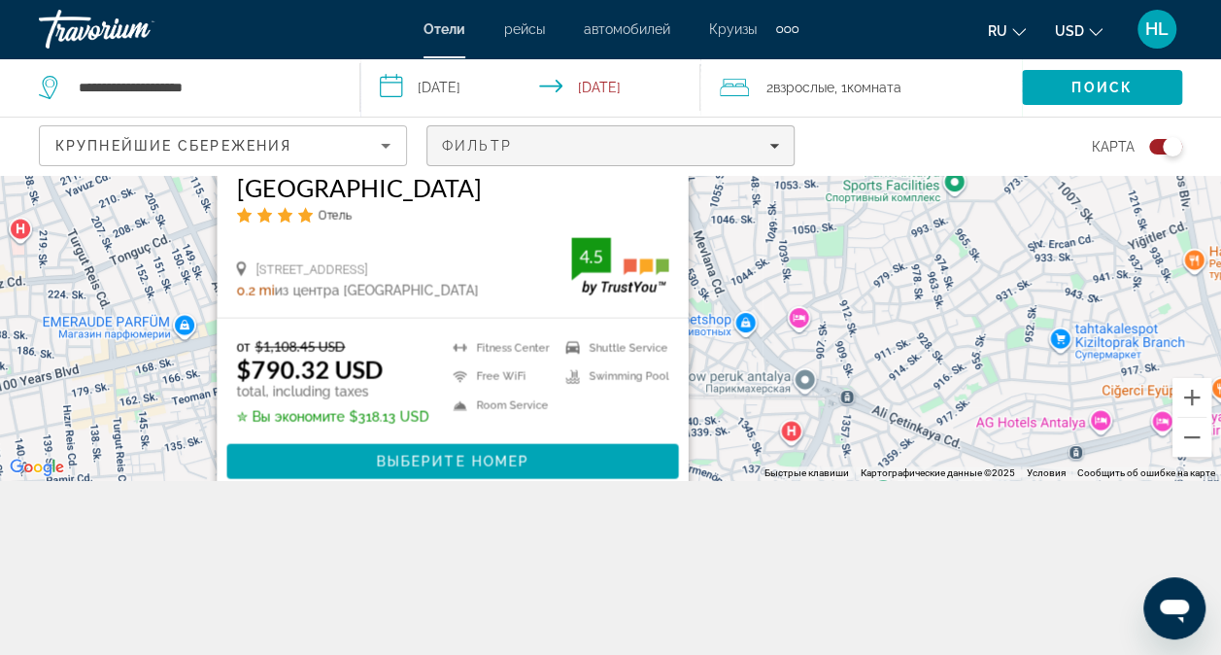
drag, startPoint x: 784, startPoint y: 210, endPoint x: 732, endPoint y: 167, distance: 66.9
click at [732, 167] on div "**********" at bounding box center [610, 327] width 1221 height 655
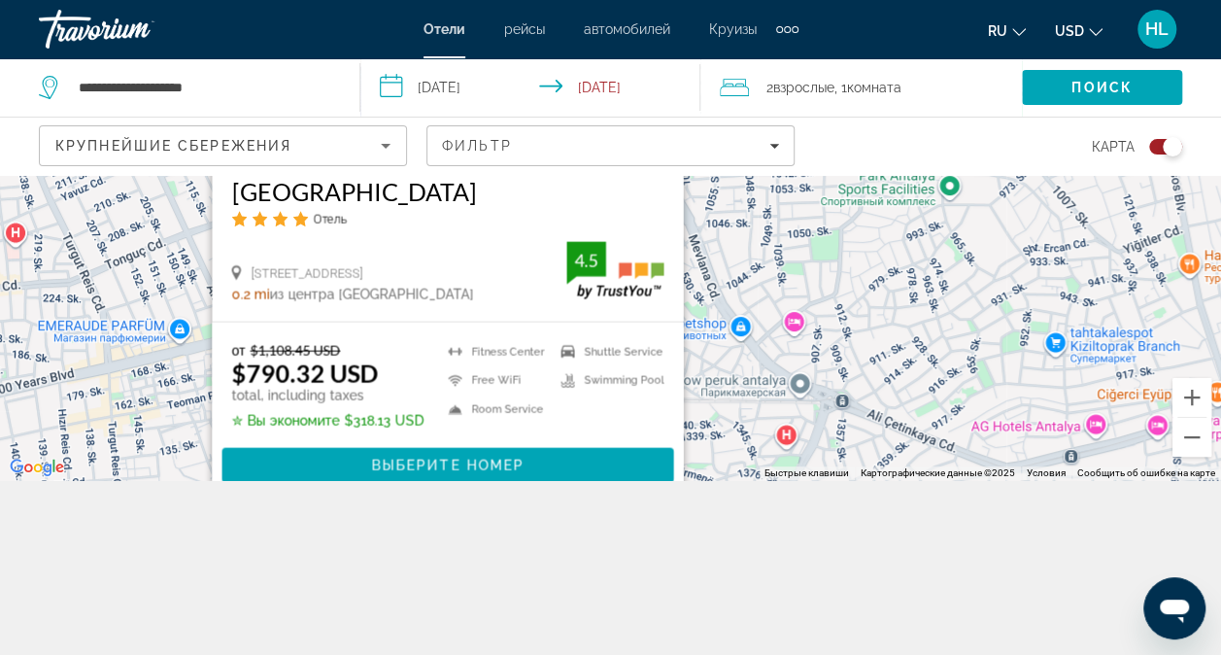
click at [976, 388] on div "Чтобы активировать перетаскивание с помощью клавиатуры, нажмите Alt + Ввод. Пос…" at bounding box center [610, 240] width 1221 height 480
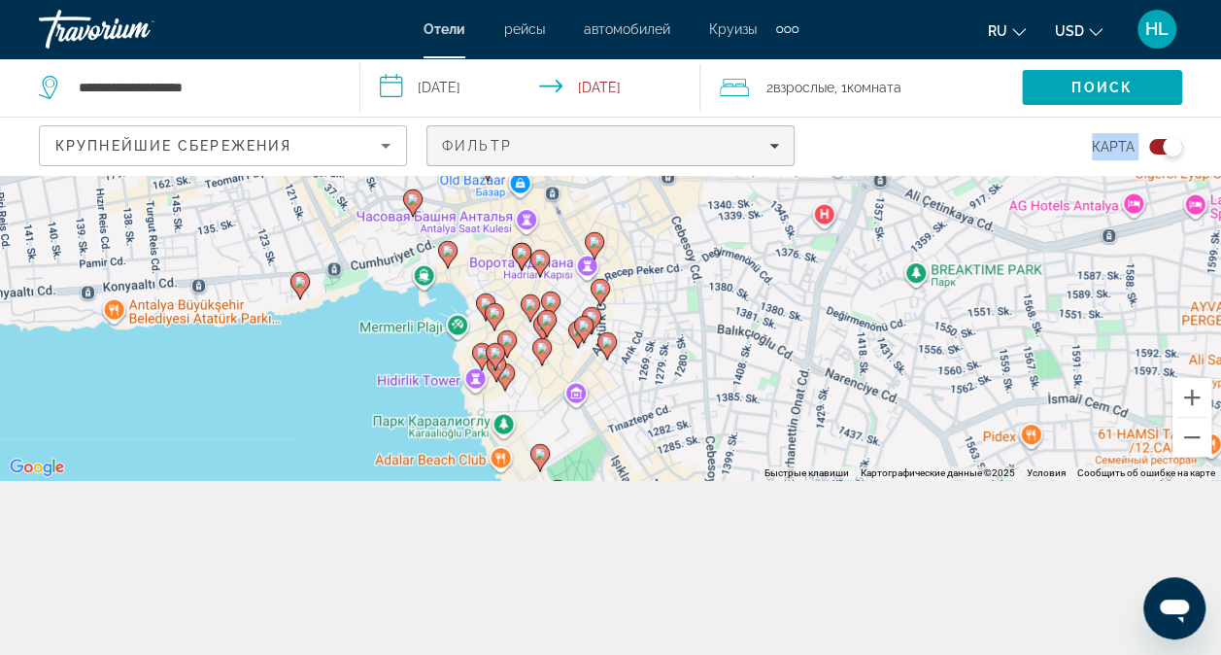
drag, startPoint x: 559, startPoint y: 381, endPoint x: 590, endPoint y: 153, distance: 229.4
click at [590, 153] on div "**********" at bounding box center [610, 327] width 1221 height 655
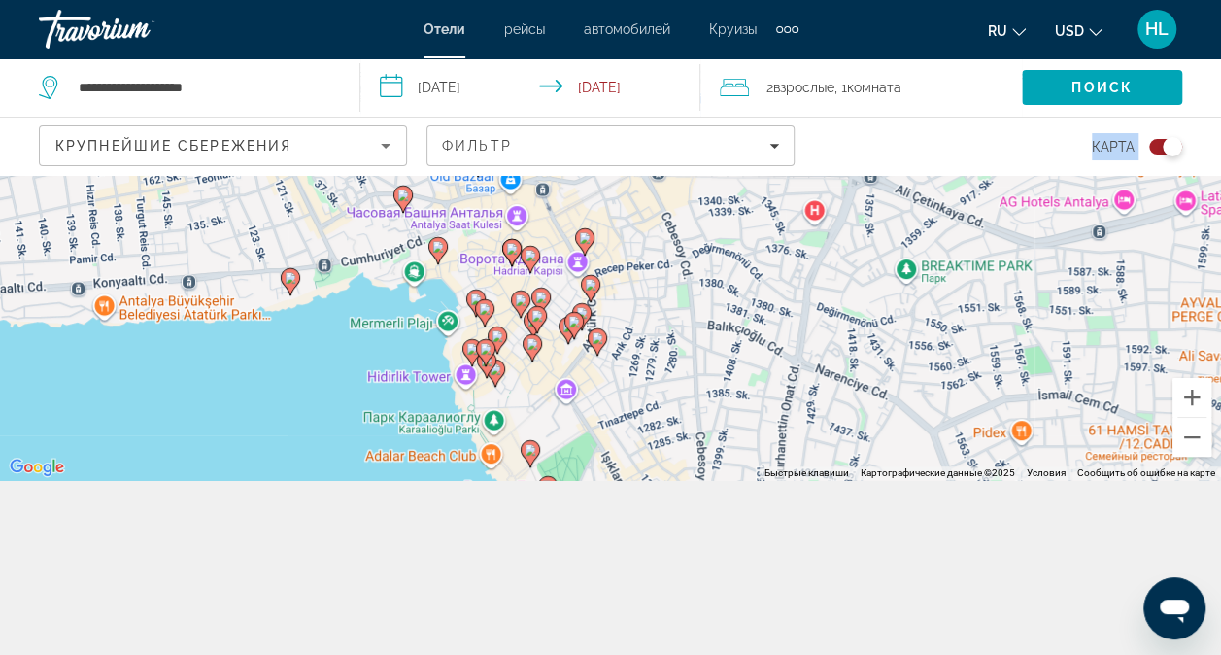
click at [291, 283] on image "Main content" at bounding box center [291, 278] width 12 height 12
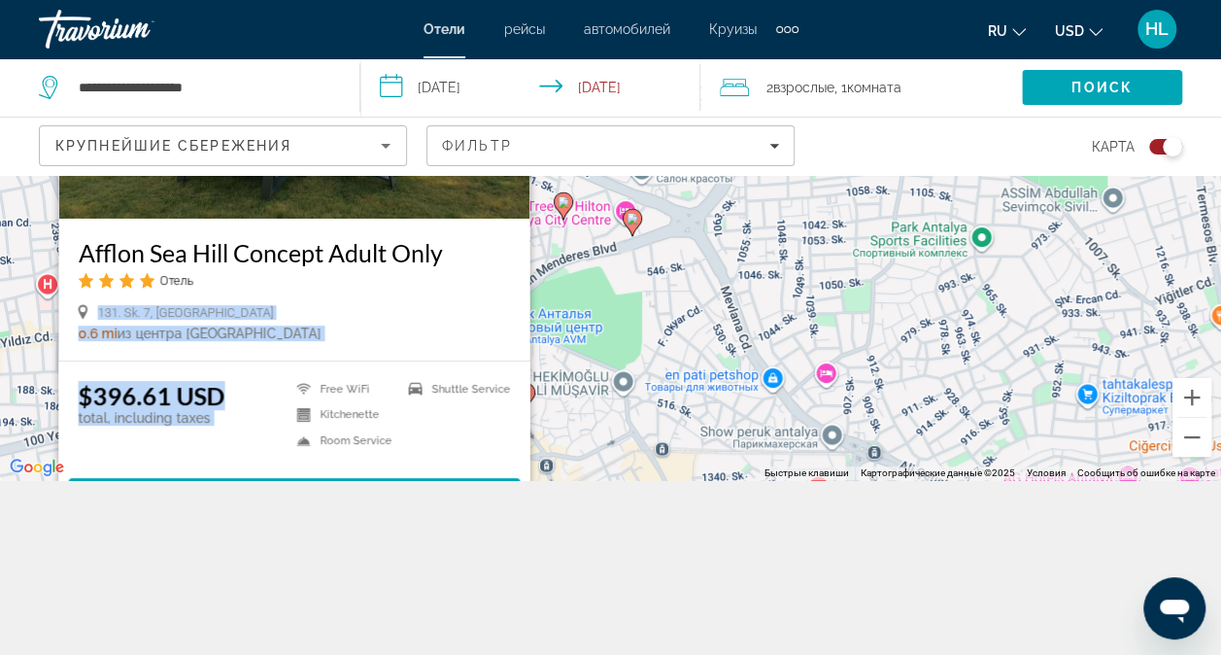
drag, startPoint x: 298, startPoint y: 289, endPoint x: 307, endPoint y: 389, distance: 100.4
click at [307, 389] on div "Afflon Sea Hill Concept Adult Only Отель 131. Sk. 7, Antalya 0.6 mi из центра […" at bounding box center [293, 220] width 471 height 625
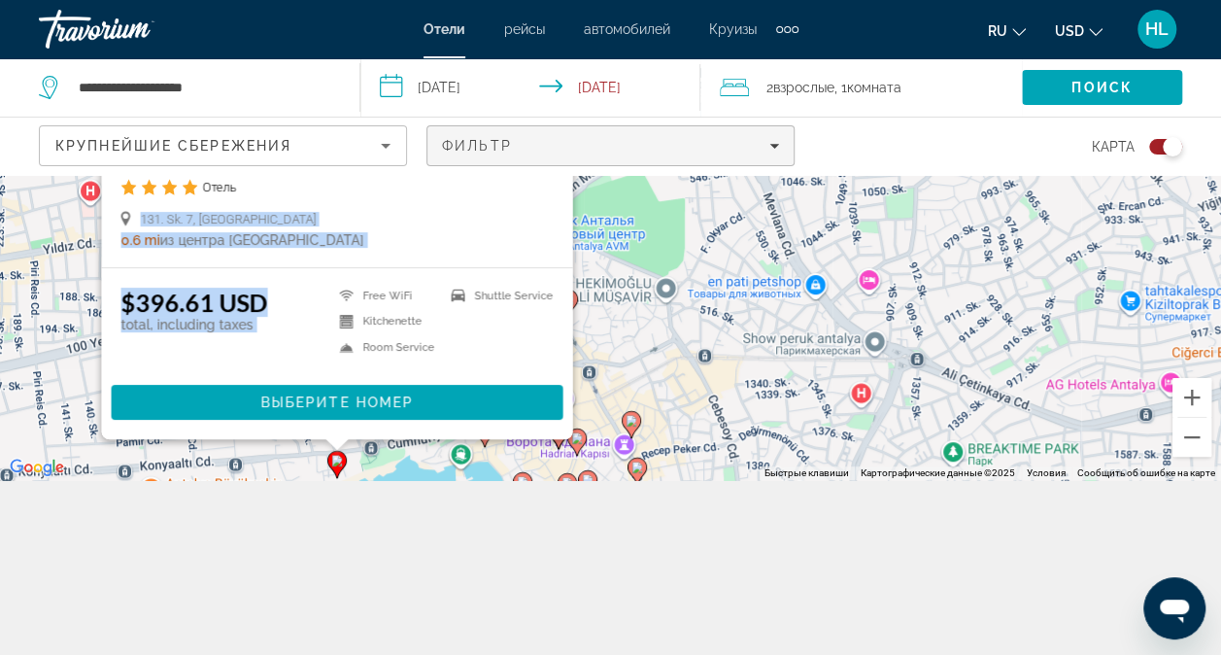
drag, startPoint x: 570, startPoint y: 239, endPoint x: 615, endPoint y: 134, distance: 114.0
click at [615, 134] on div "**********" at bounding box center [610, 327] width 1221 height 655
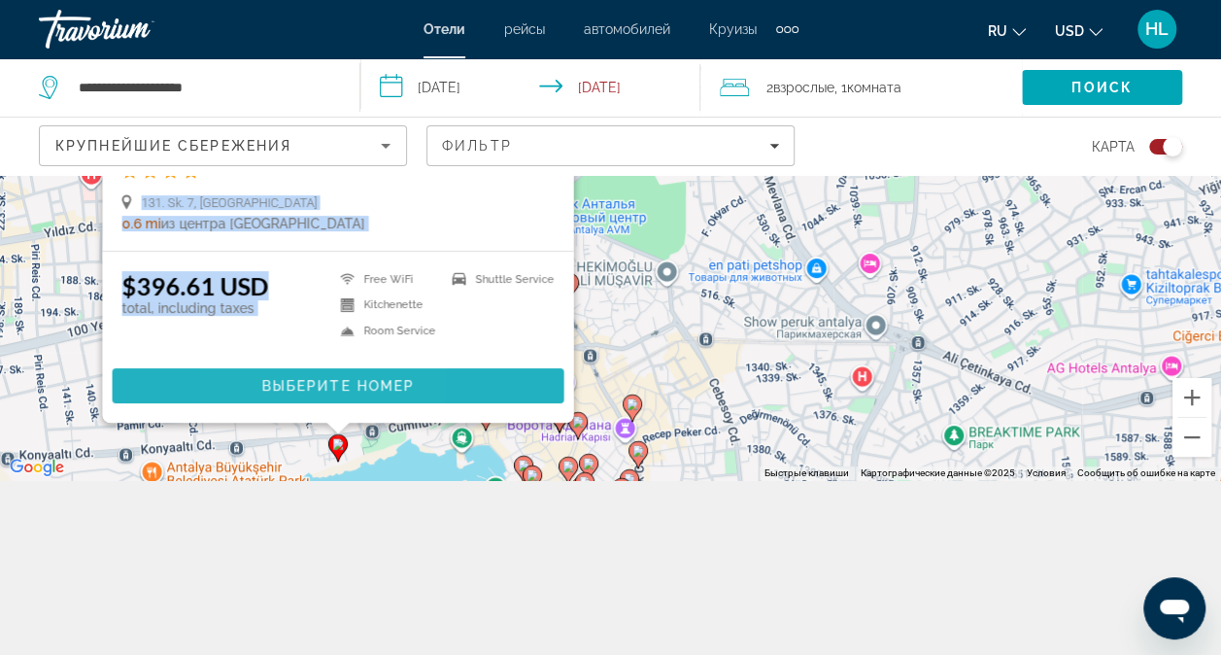
click at [257, 383] on span "Main content" at bounding box center [338, 385] width 452 height 47
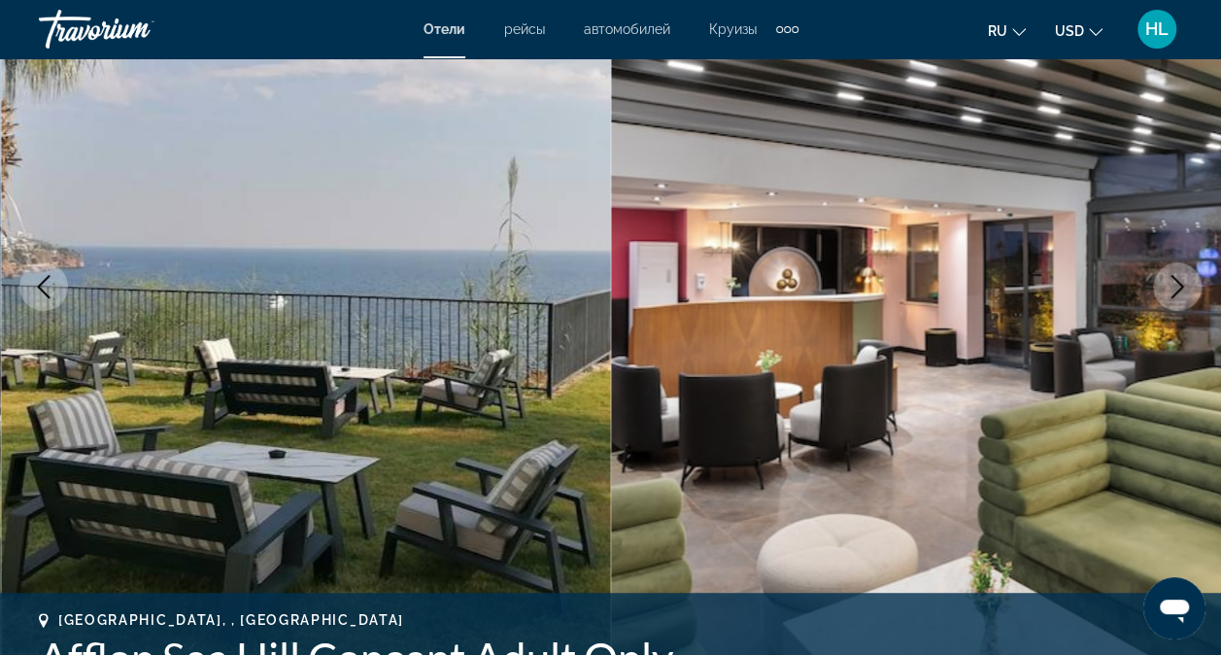
scroll to position [241, 0]
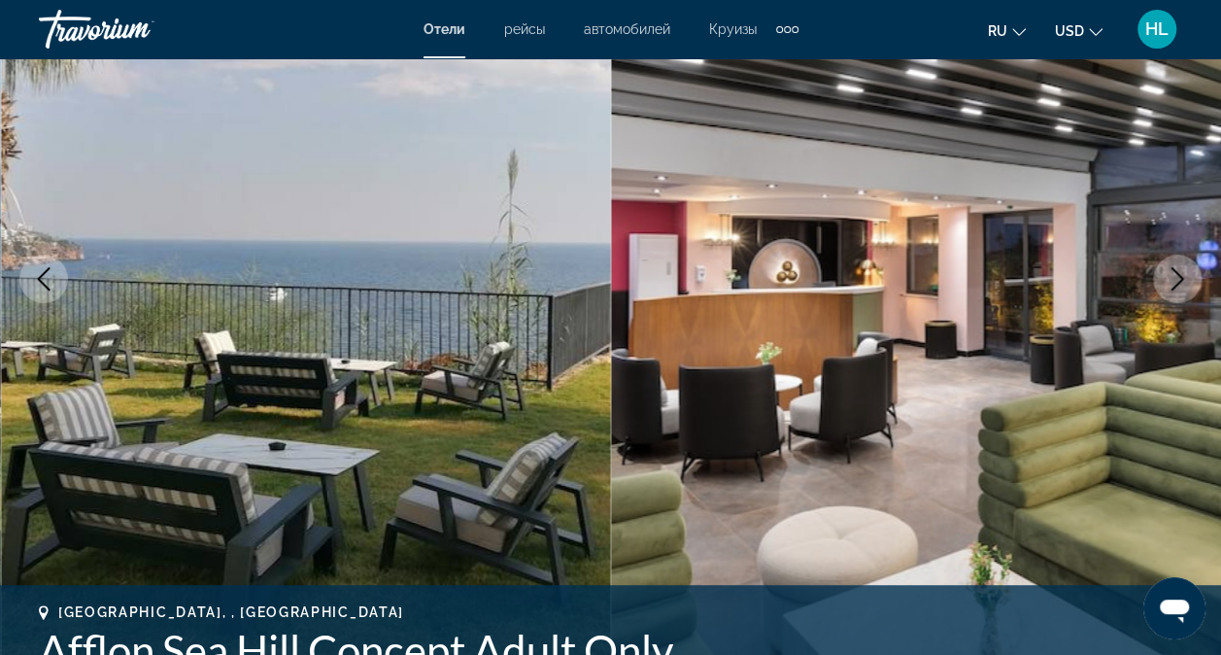
click at [976, 280] on icon "Next image" at bounding box center [1177, 278] width 23 height 23
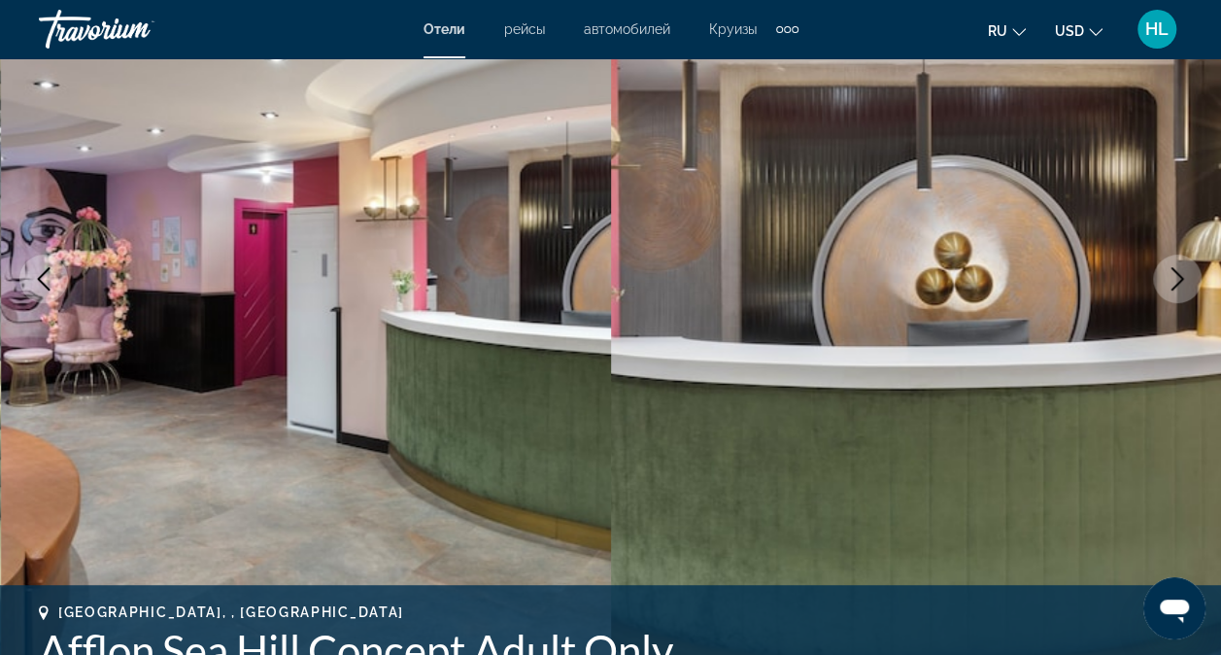
click at [976, 280] on icon "Next image" at bounding box center [1177, 278] width 23 height 23
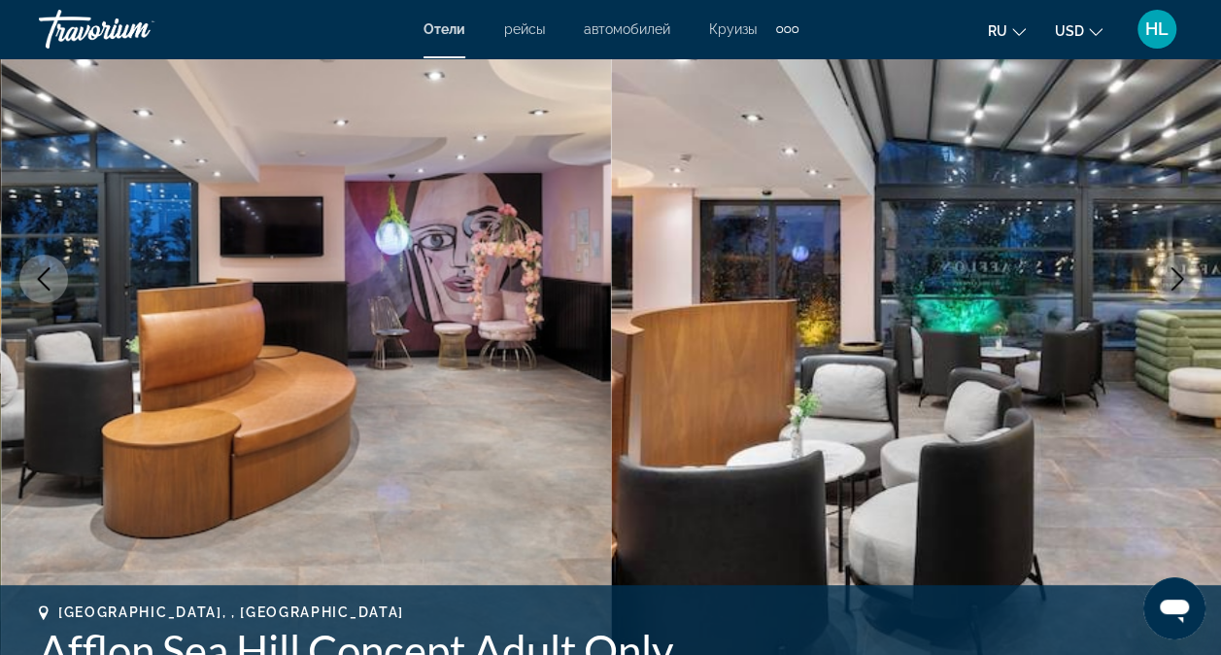
click at [976, 280] on icon "Next image" at bounding box center [1177, 278] width 23 height 23
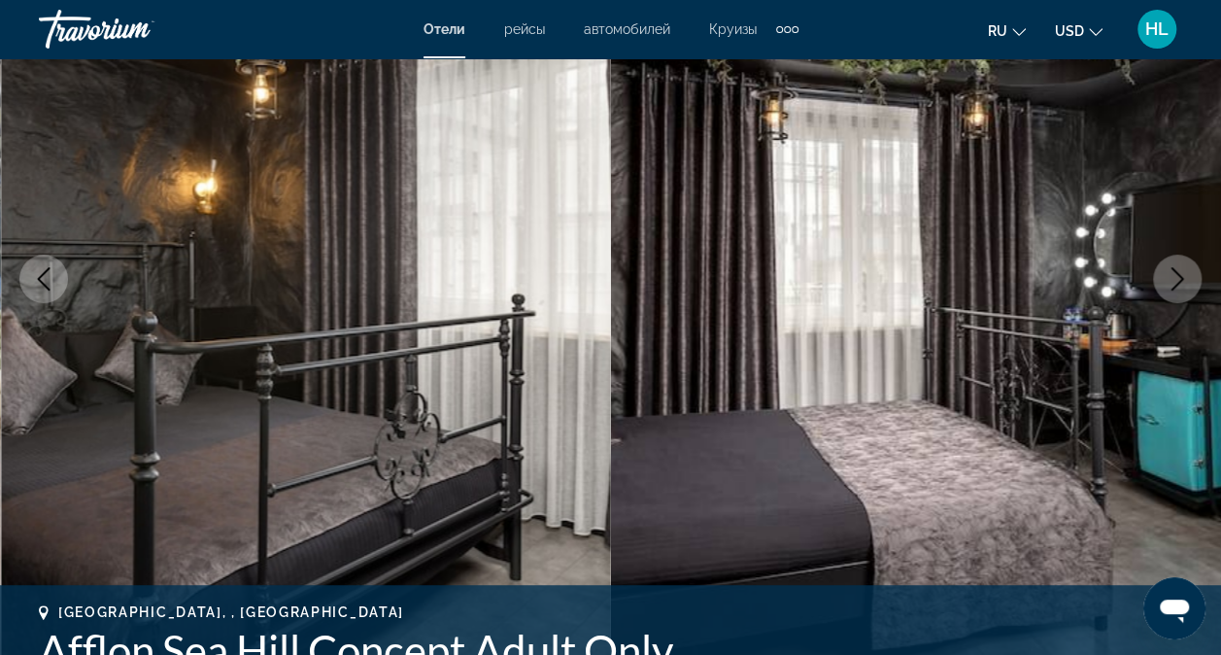
click at [976, 280] on icon "Next image" at bounding box center [1177, 278] width 23 height 23
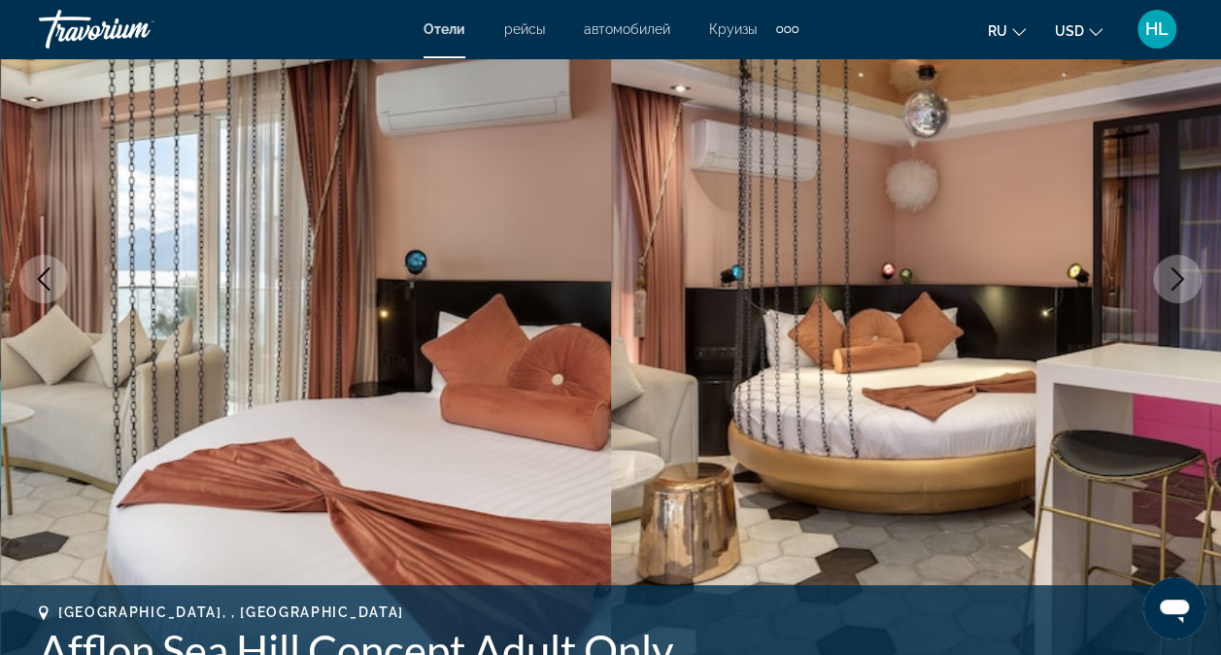
click at [976, 280] on icon "Next image" at bounding box center [1177, 278] width 23 height 23
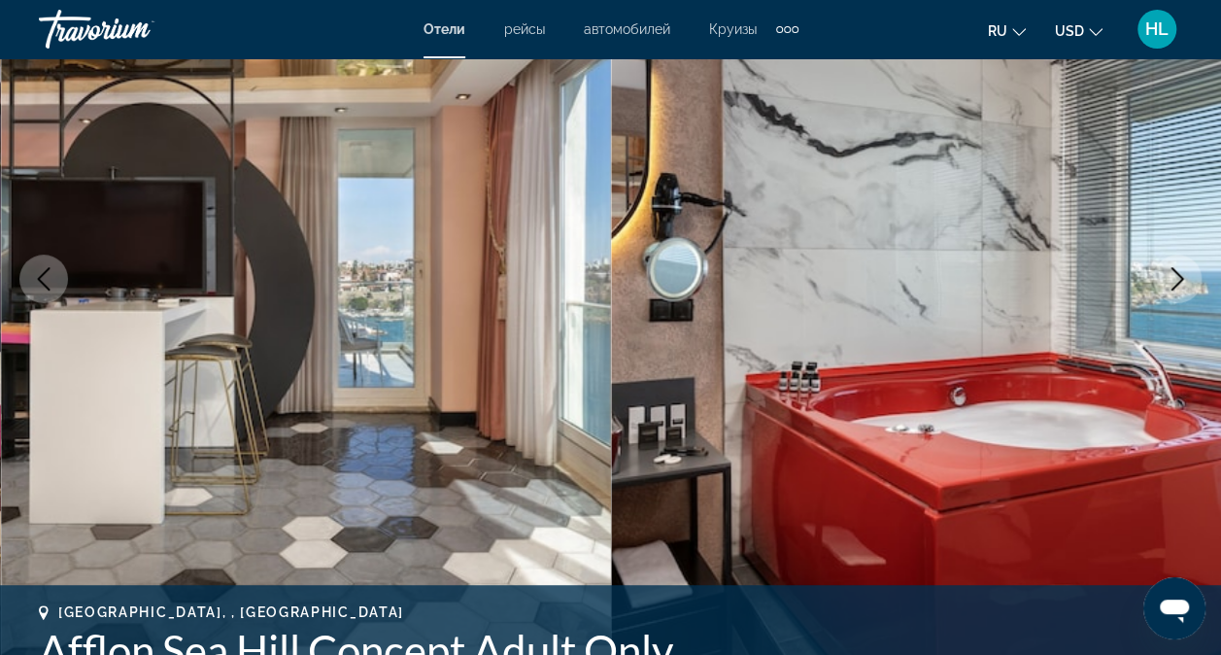
click at [976, 280] on icon "Next image" at bounding box center [1177, 278] width 23 height 23
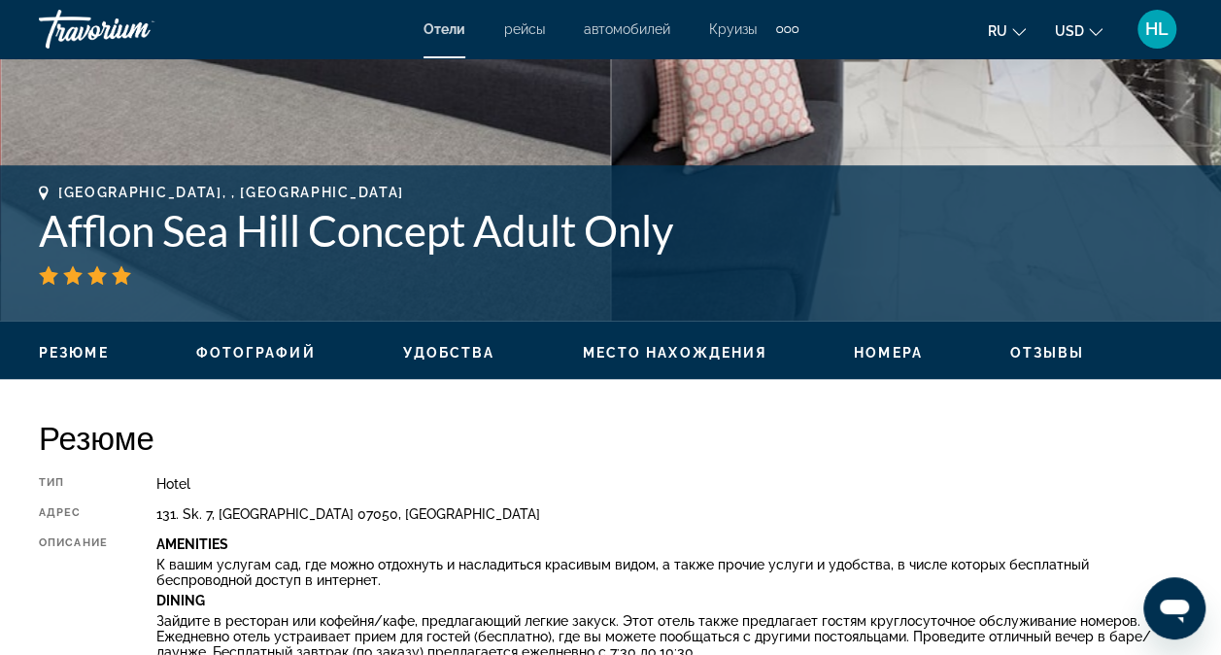
scroll to position [665, 0]
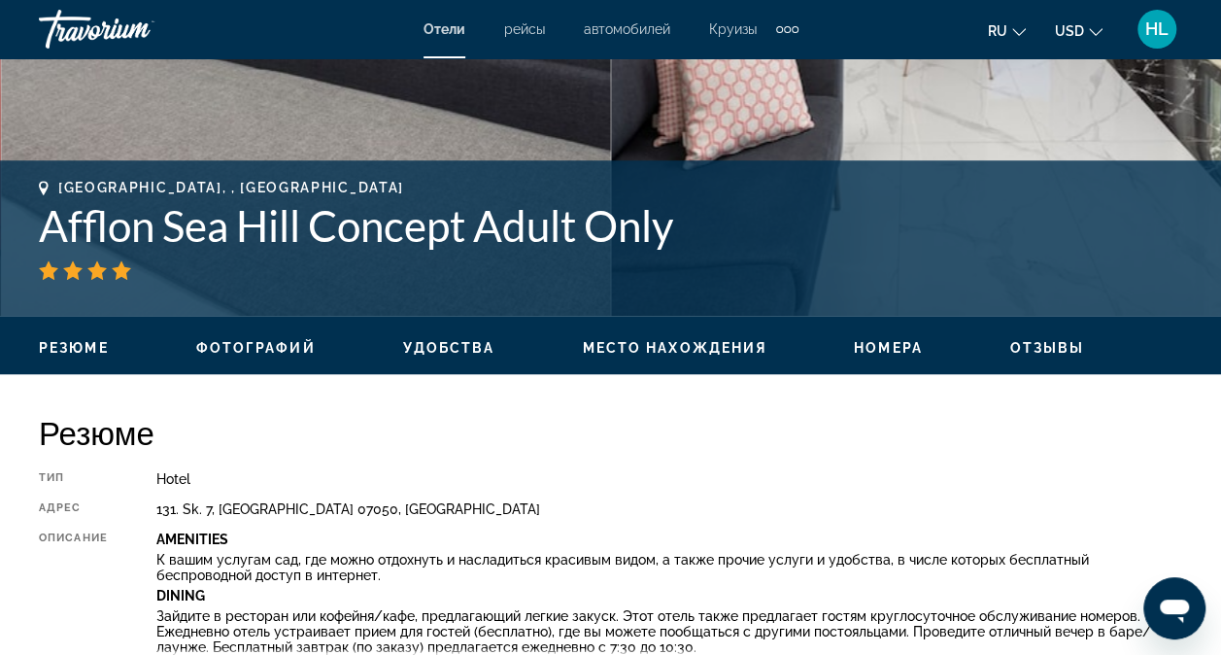
click at [475, 220] on h1 "Afflon Sea Hill Concept Adult Only" at bounding box center [610, 225] width 1143 height 51
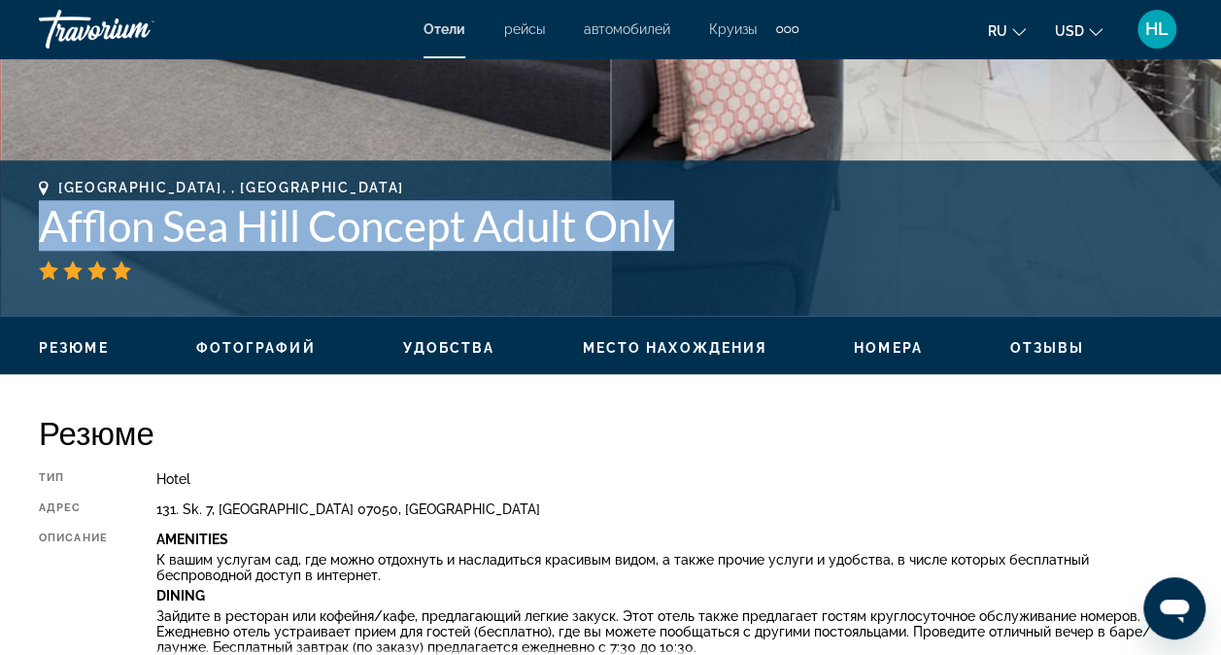
click at [475, 220] on h1 "Afflon Sea Hill Concept Adult Only" at bounding box center [610, 225] width 1143 height 51
copy div "Afflon Sea Hill Concept Adult Only адрес 131. Sk. 7, [GEOGRAPHIC_DATA] 07050, […"
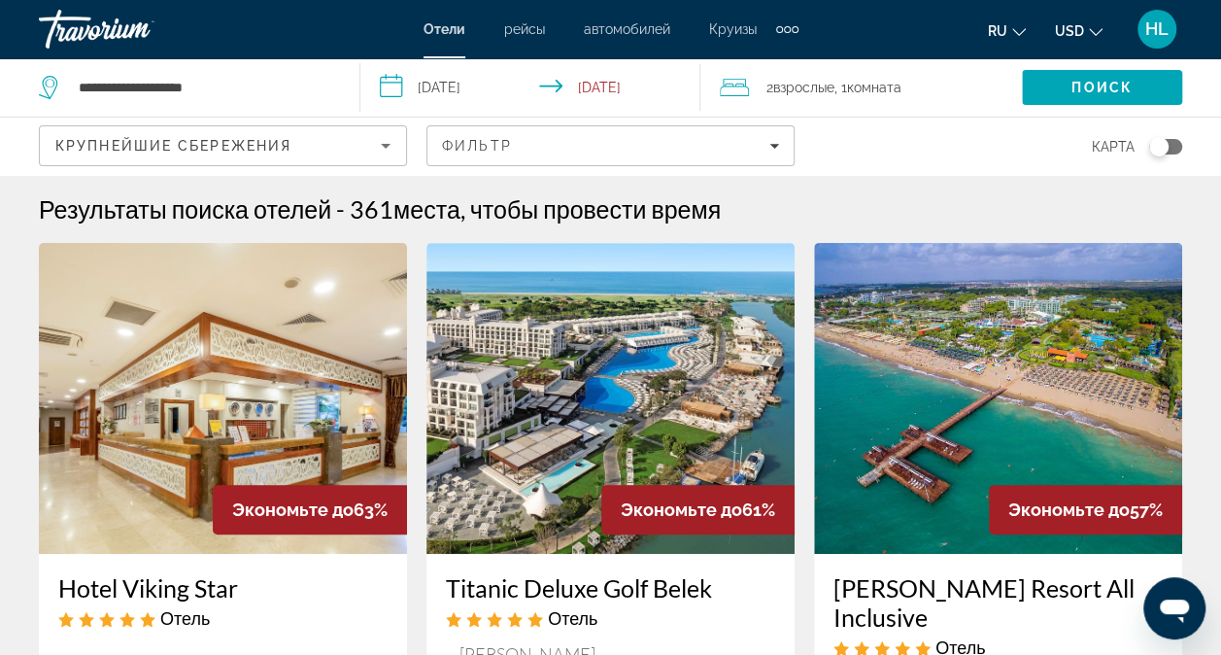
click at [605, 82] on input "**********" at bounding box center [534, 90] width 349 height 64
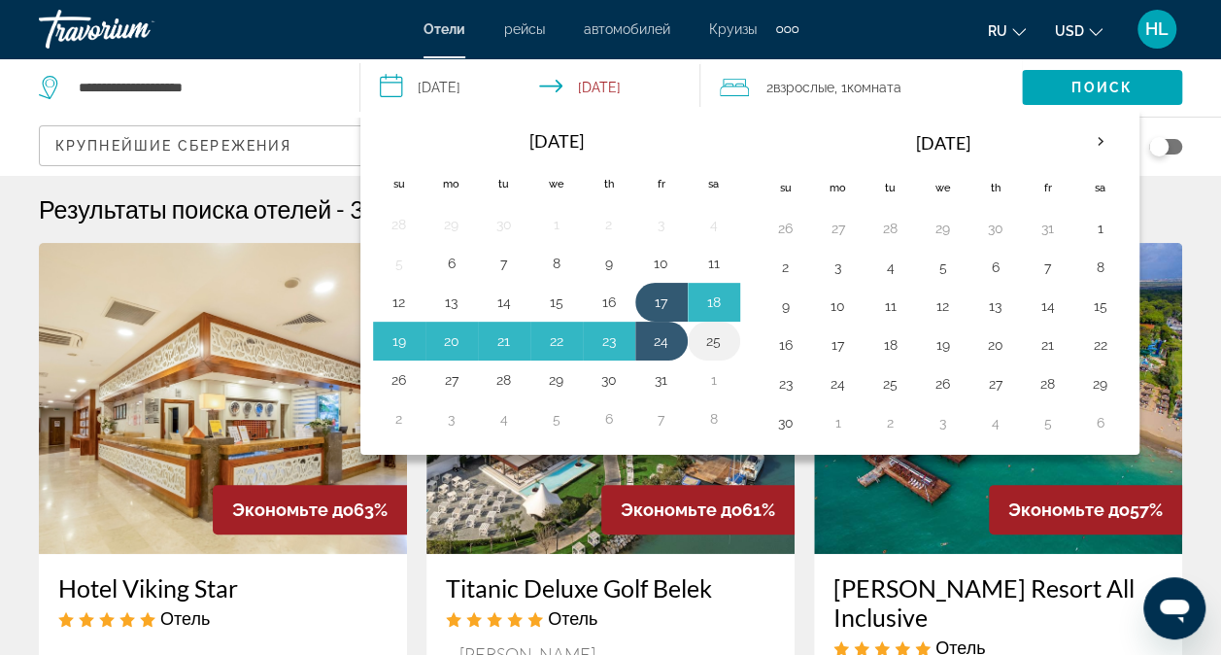
click at [715, 332] on button "25" at bounding box center [713, 340] width 31 height 27
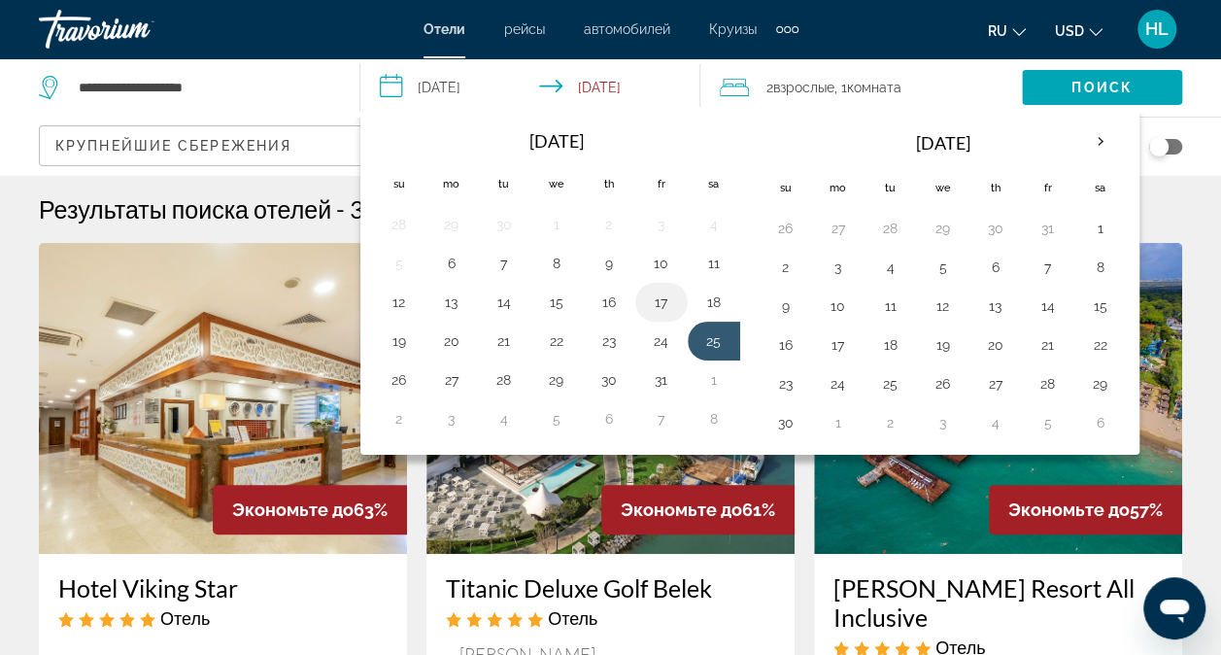
click at [650, 297] on button "17" at bounding box center [661, 302] width 31 height 27
type input "**********"
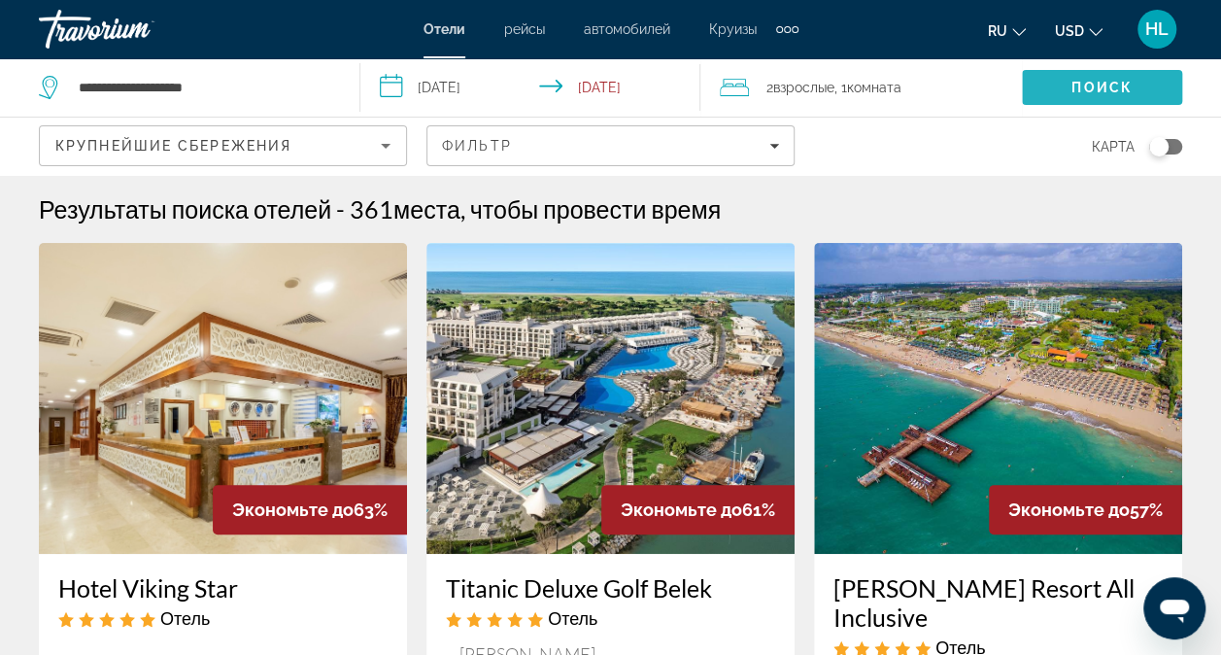
click at [976, 84] on span "Search" at bounding box center [1102, 87] width 160 height 47
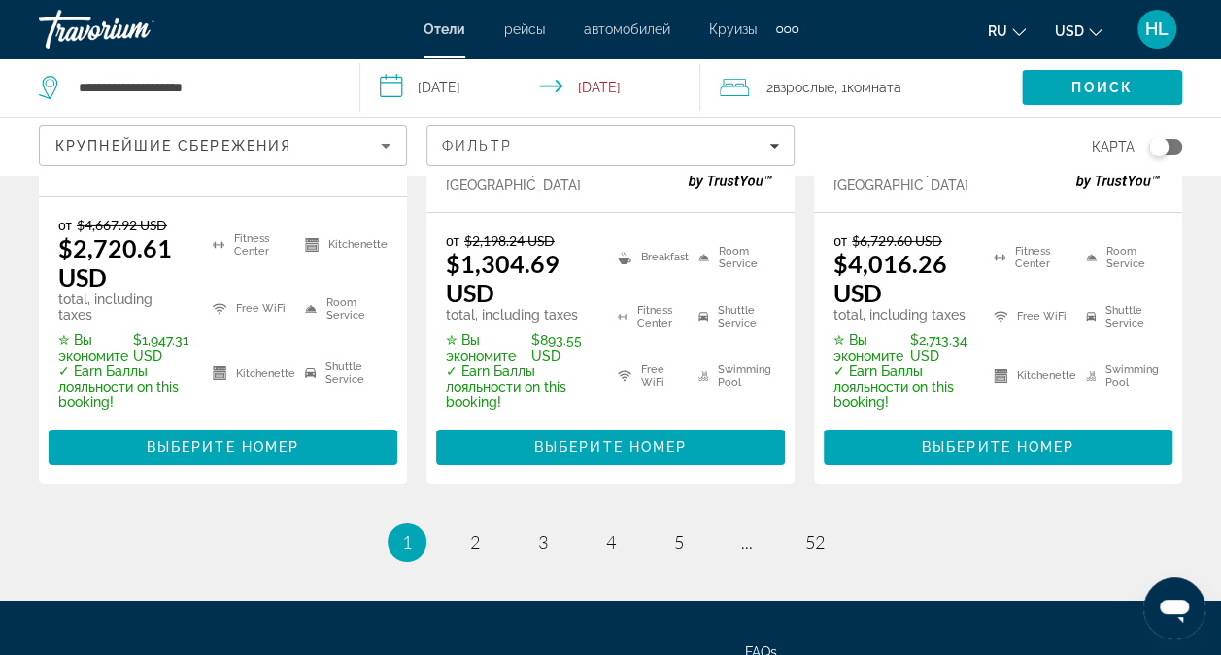
scroll to position [3110, 0]
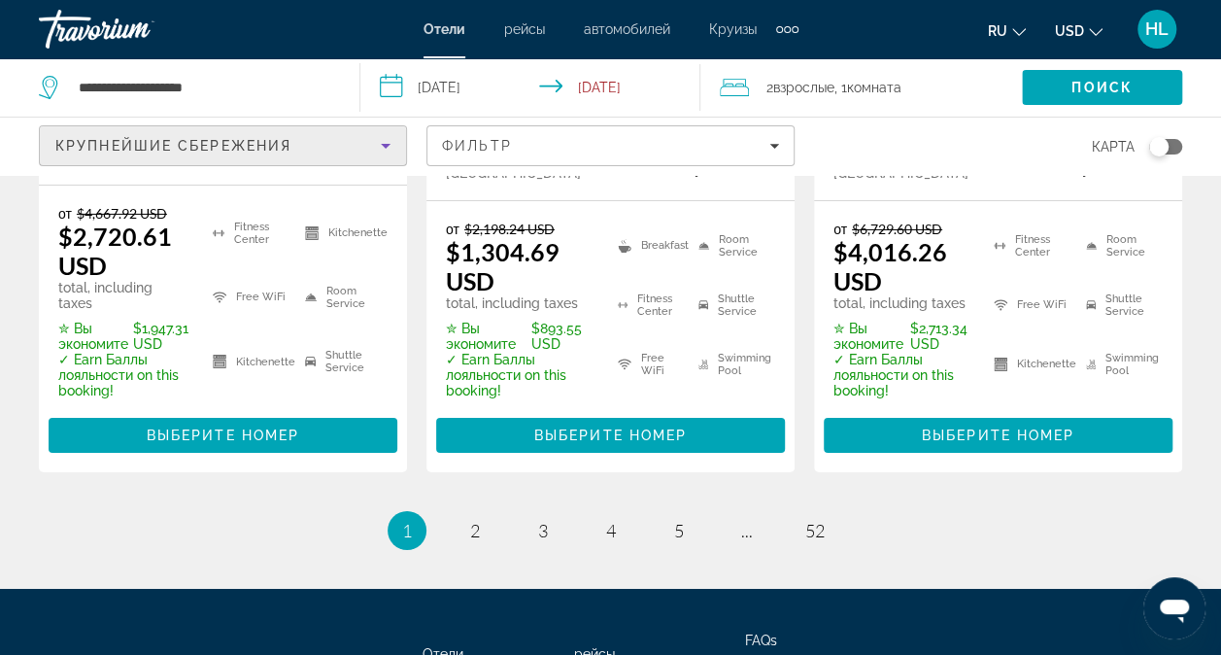
click at [308, 138] on div "Крупнейшие сбережения" at bounding box center [217, 145] width 325 height 23
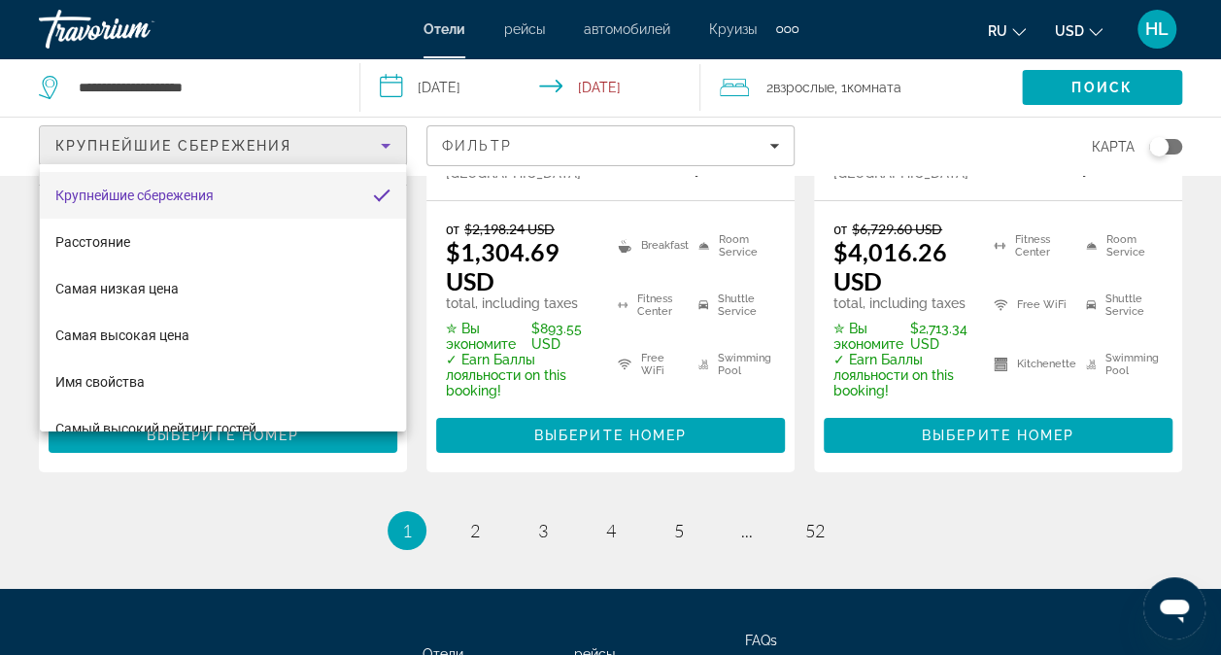
click at [487, 135] on div at bounding box center [610, 327] width 1221 height 655
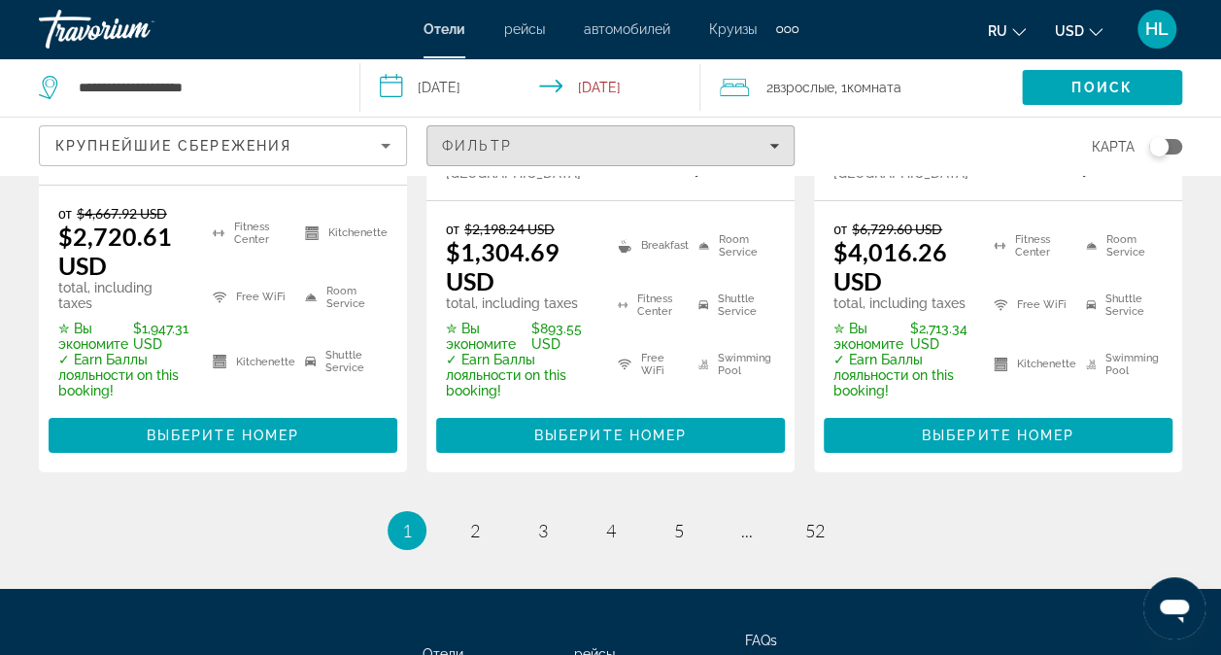
click at [487, 135] on span "Filters" at bounding box center [610, 145] width 366 height 47
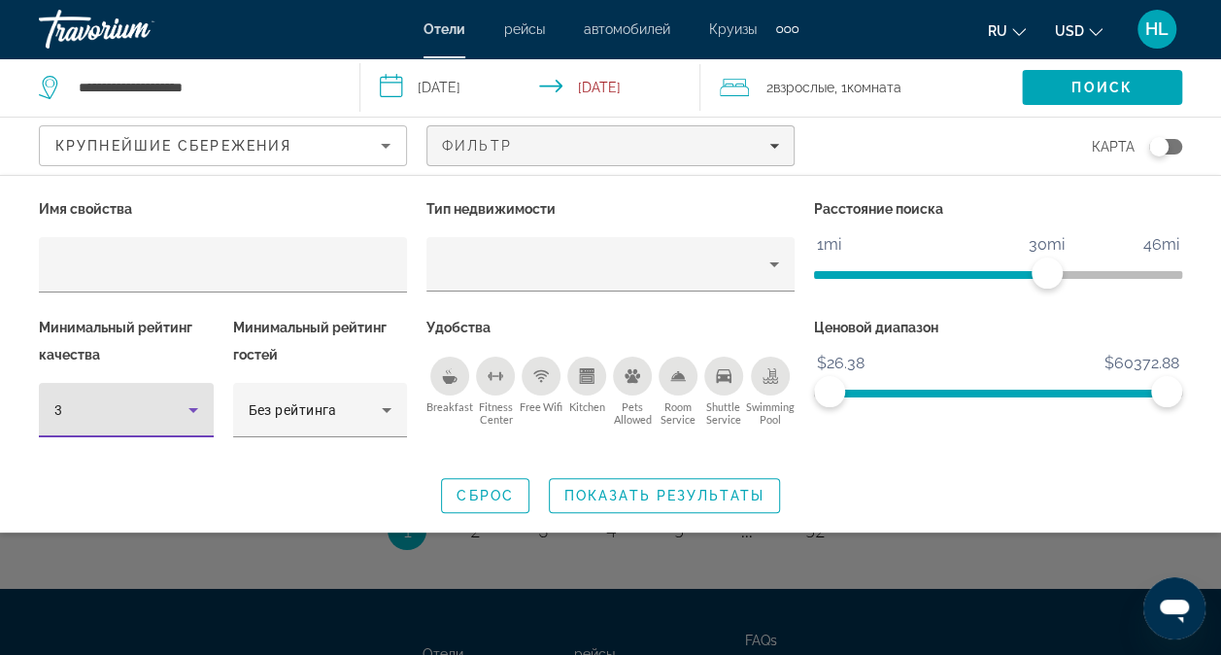
click at [120, 414] on div "3" at bounding box center [121, 409] width 134 height 23
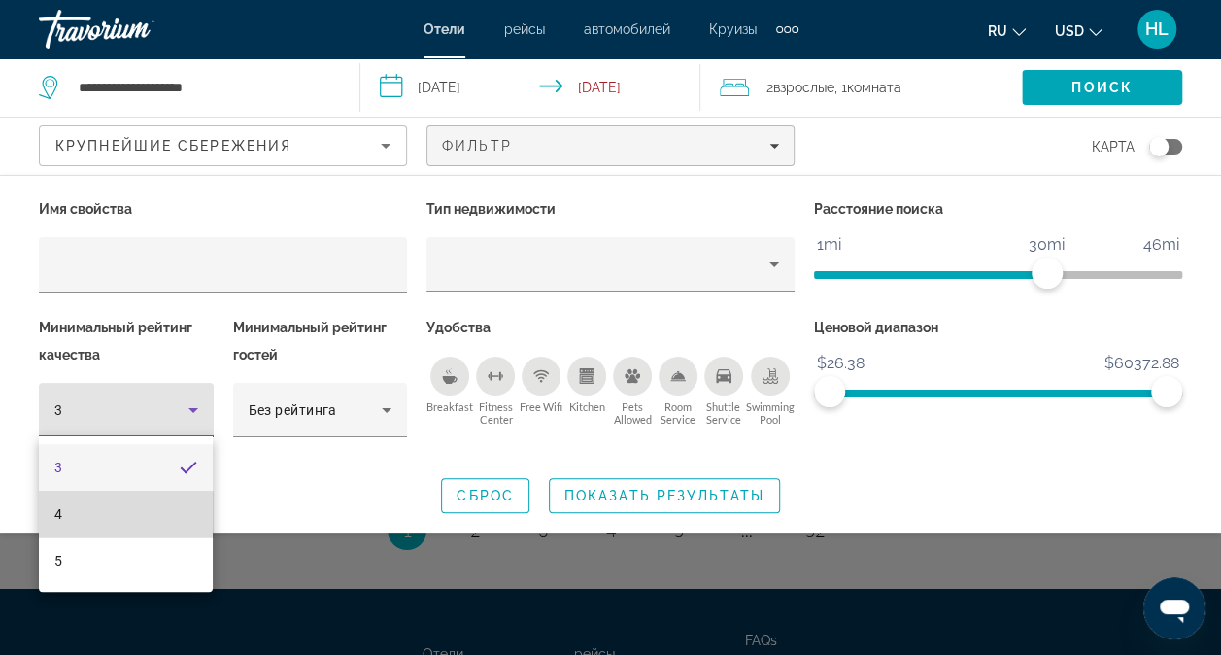
click at [105, 518] on mat-option "4" at bounding box center [126, 514] width 174 height 47
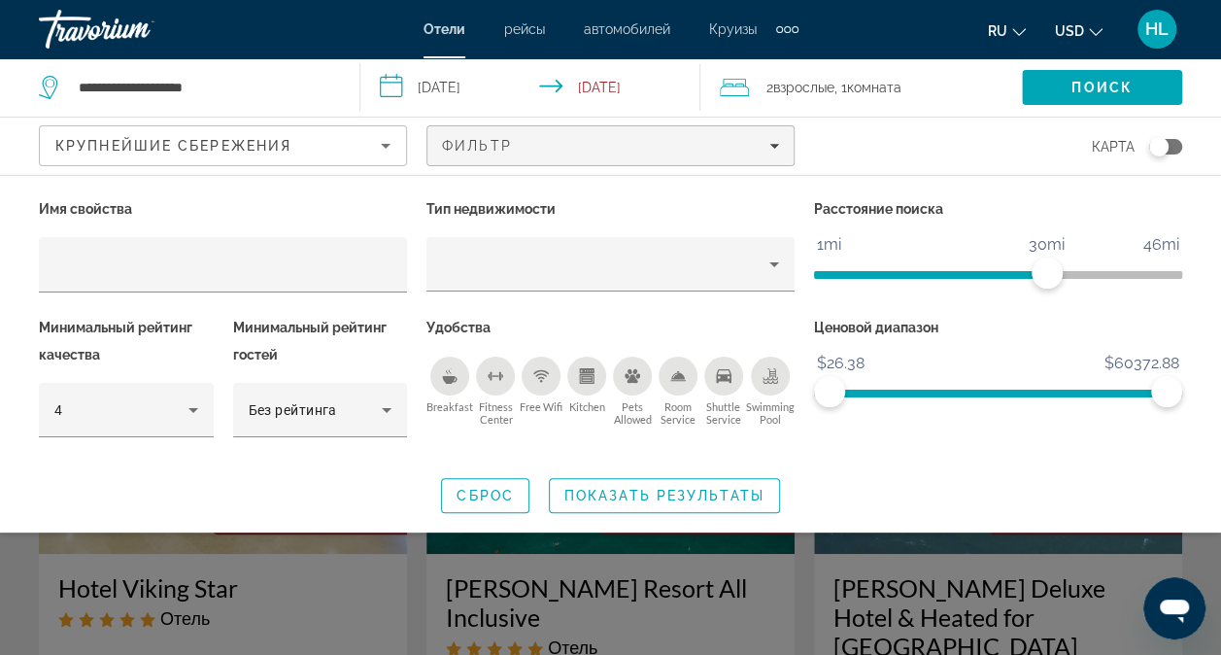
click at [539, 370] on icon "Free Wifi" at bounding box center [541, 372] width 16 height 5
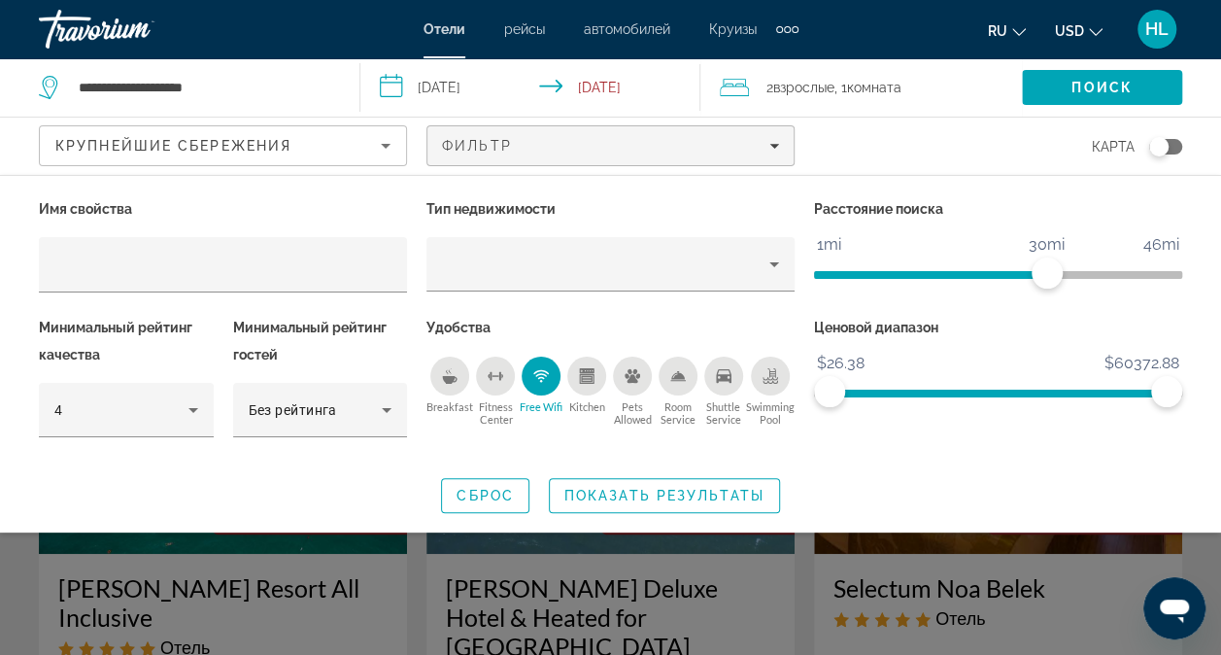
click at [493, 376] on icon "Fitness Center" at bounding box center [496, 376] width 16 height 16
click at [732, 373] on div "Shuttle Service" at bounding box center [723, 376] width 39 height 39
click at [775, 371] on icon "Swimming Pool" at bounding box center [771, 376] width 16 height 16
click at [442, 381] on icon "Breakfast" at bounding box center [450, 376] width 16 height 16
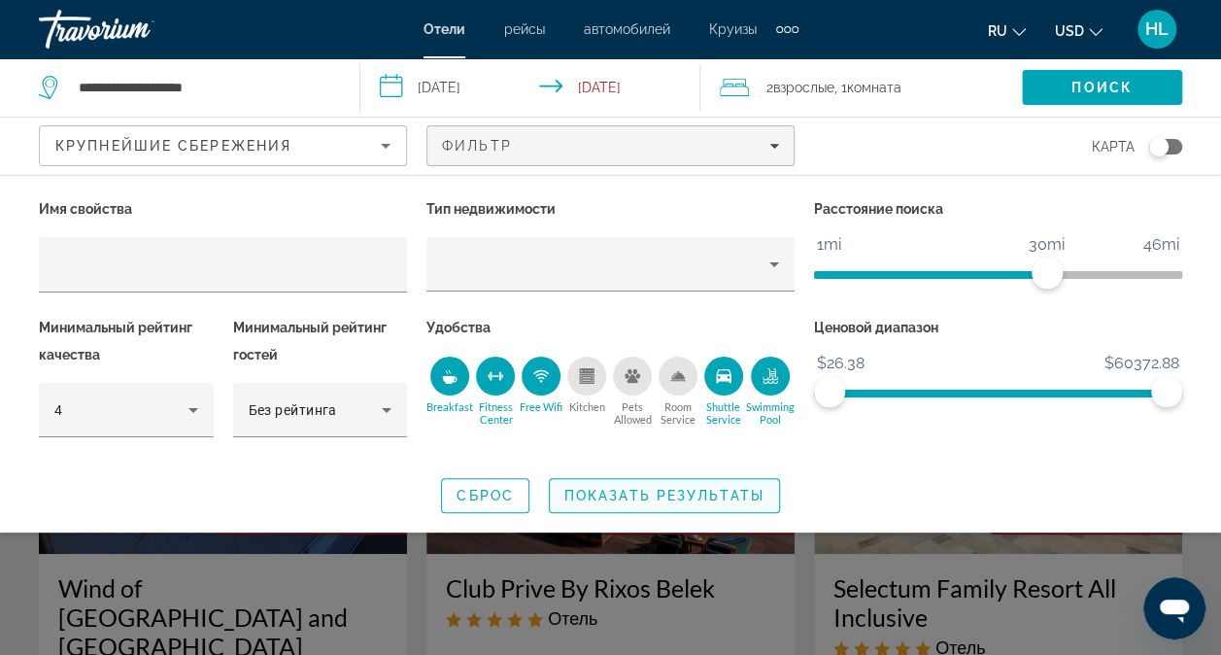
click at [616, 495] on span "Показать результаты" at bounding box center [664, 496] width 200 height 16
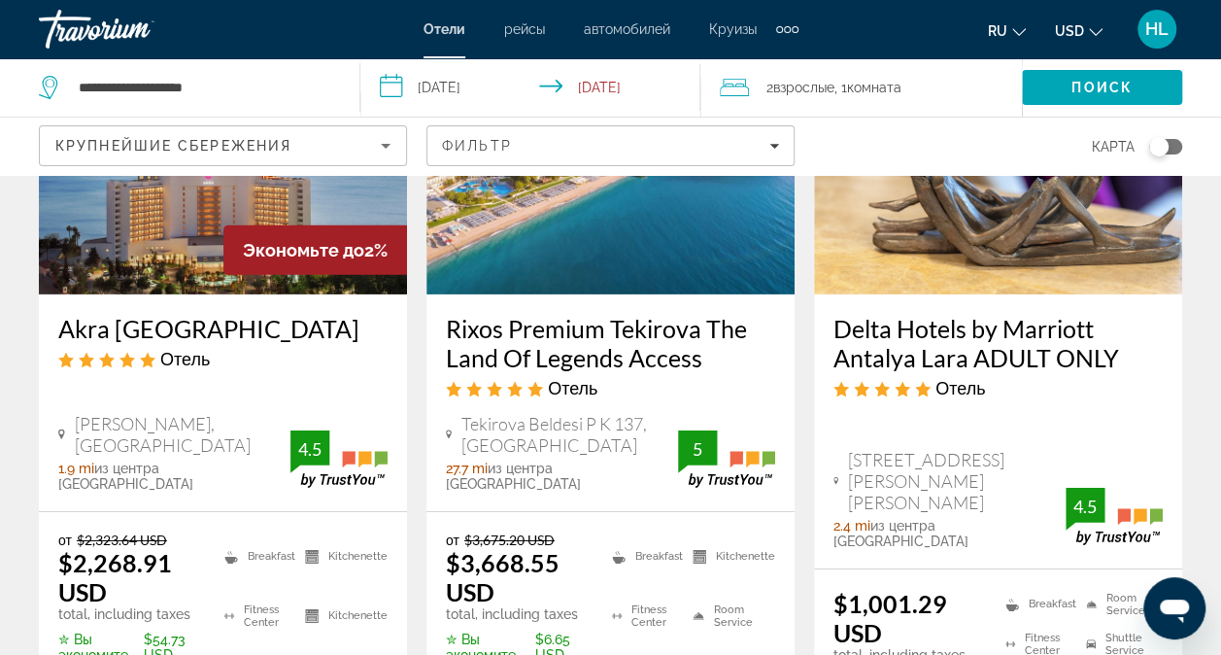
scroll to position [2934, 0]
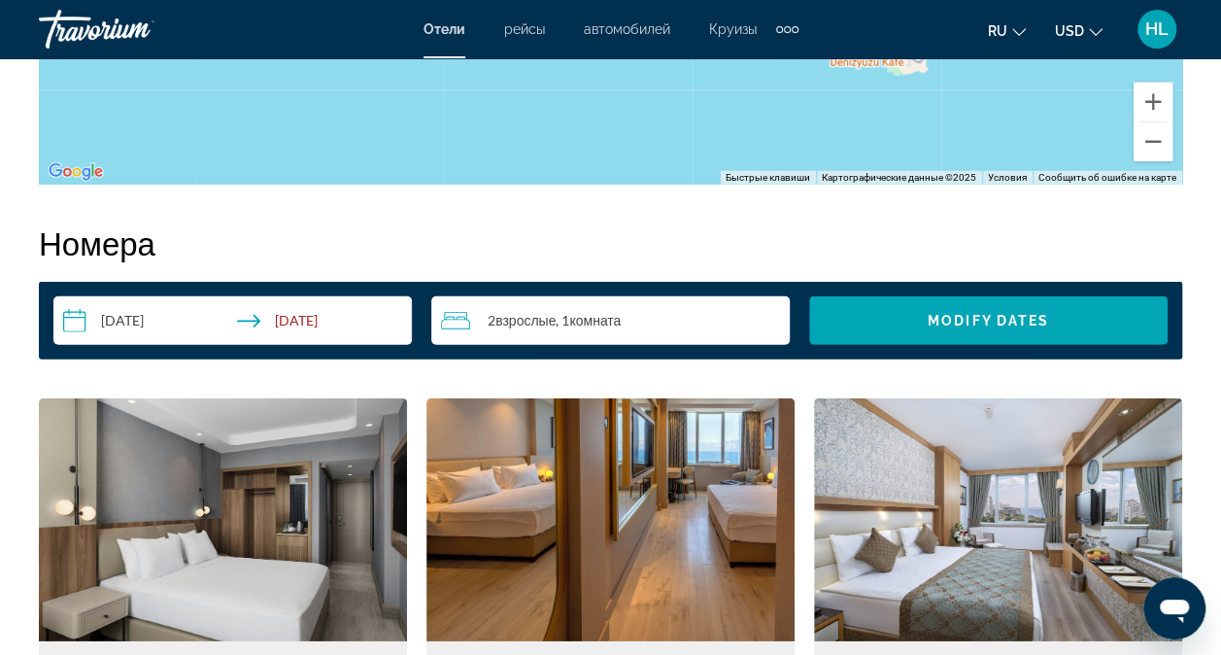
scroll to position [2512, 0]
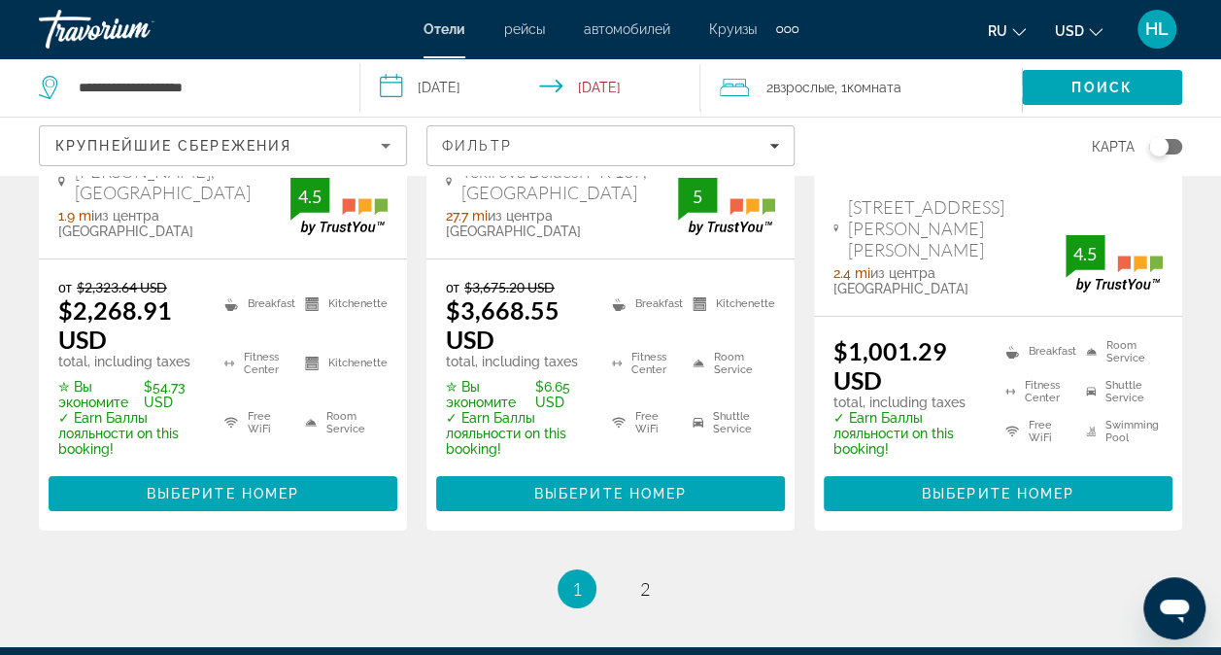
scroll to position [3192, 0]
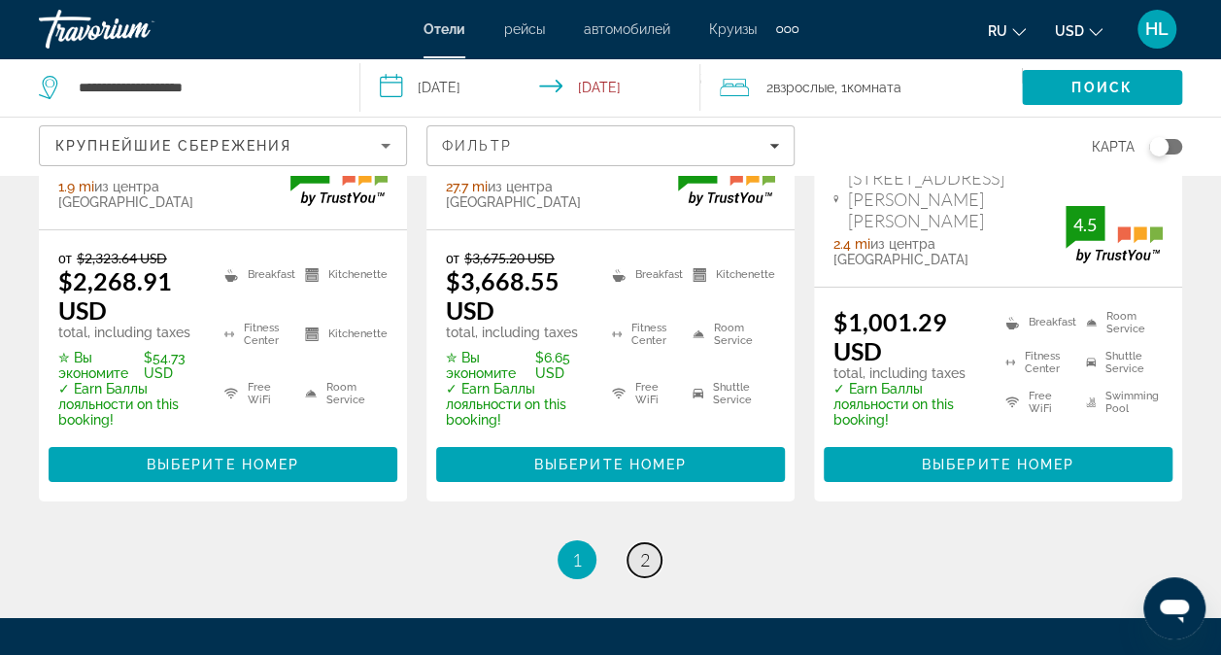
click at [651, 543] on link "page 2" at bounding box center [645, 560] width 34 height 34
